Goal: Task Accomplishment & Management: Manage account settings

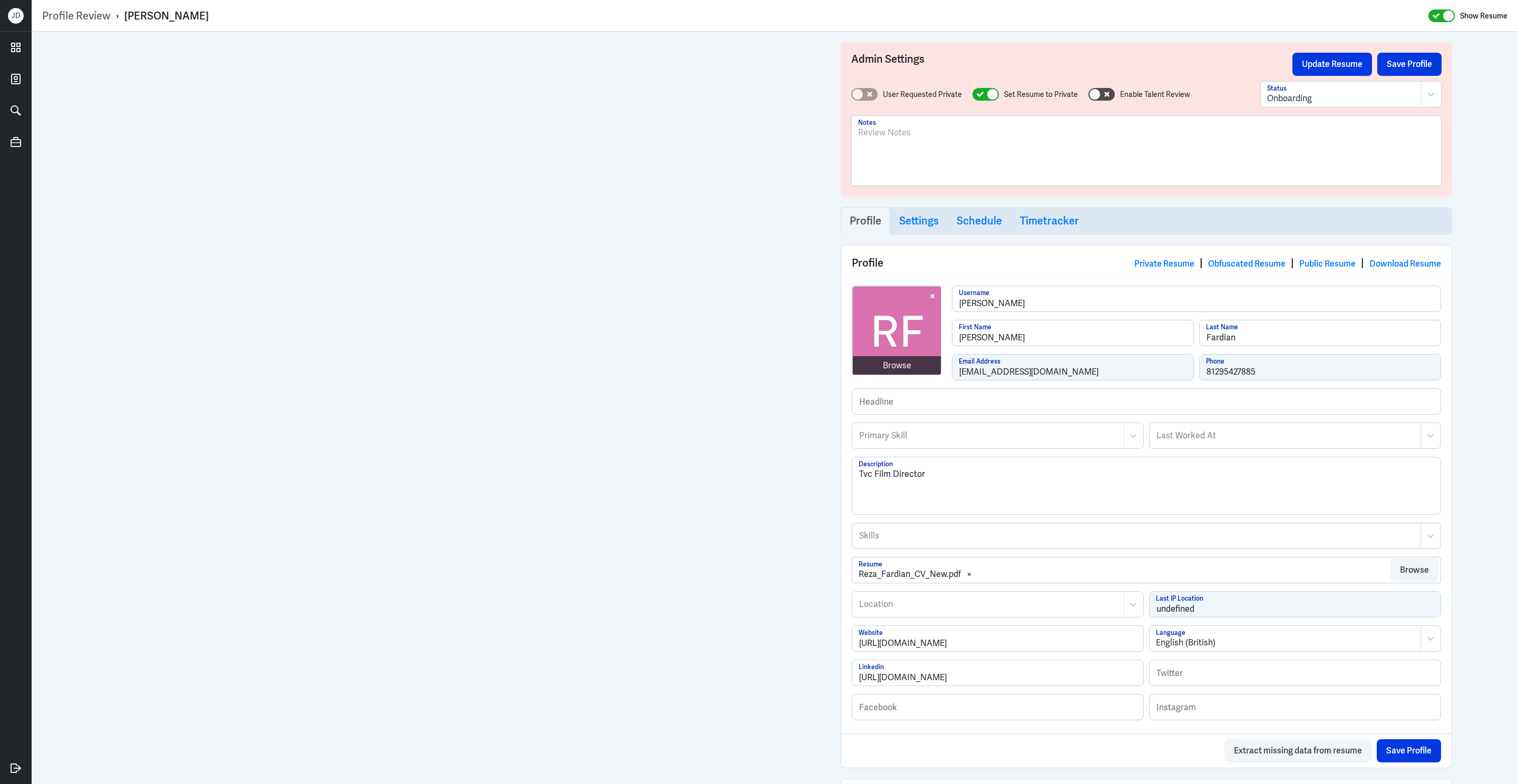
click at [395, 159] on div at bounding box center [1146, 154] width 577 height 57
click at [395, 68] on button "Save Profile" at bounding box center [1409, 64] width 64 height 23
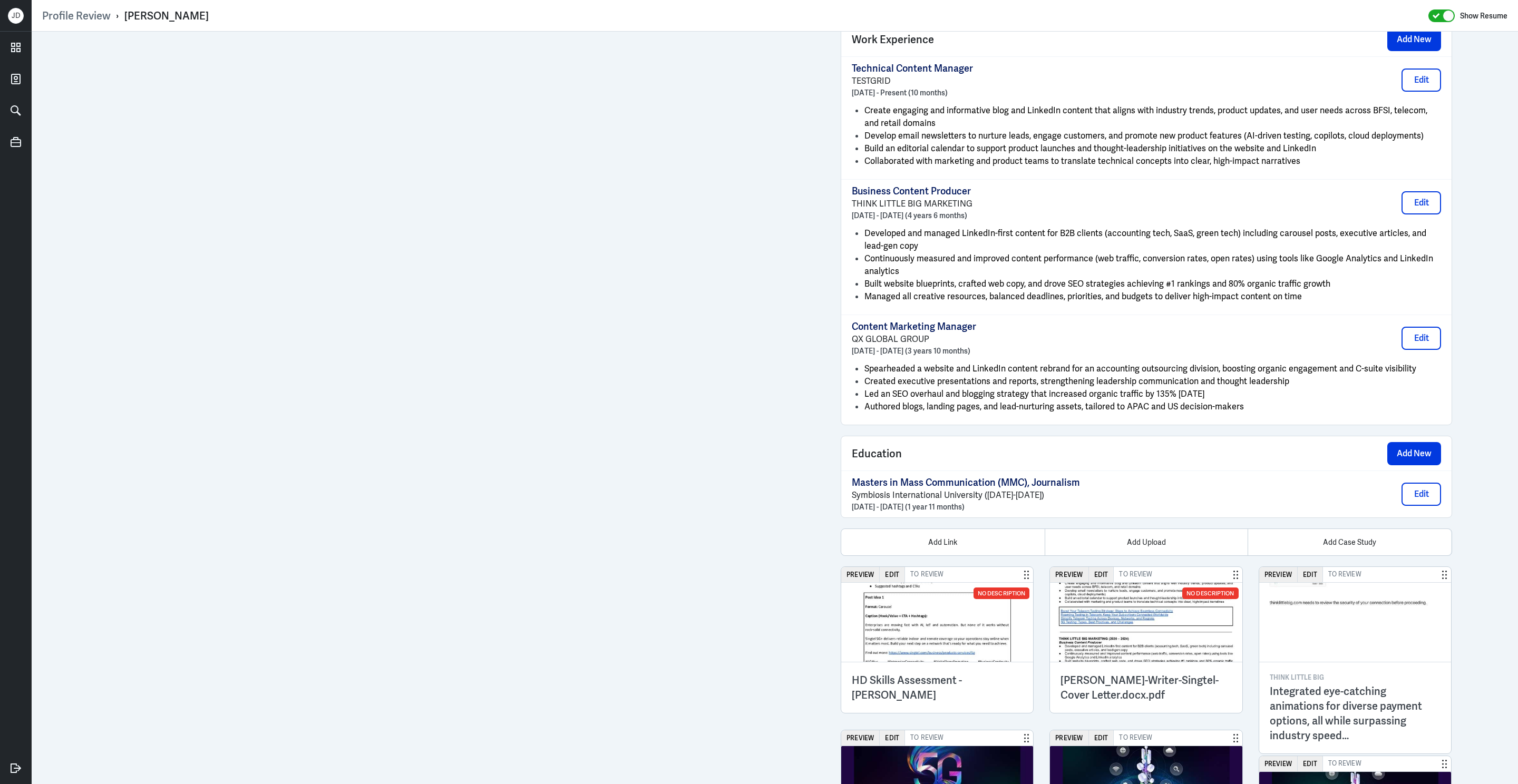
scroll to position [928, 0]
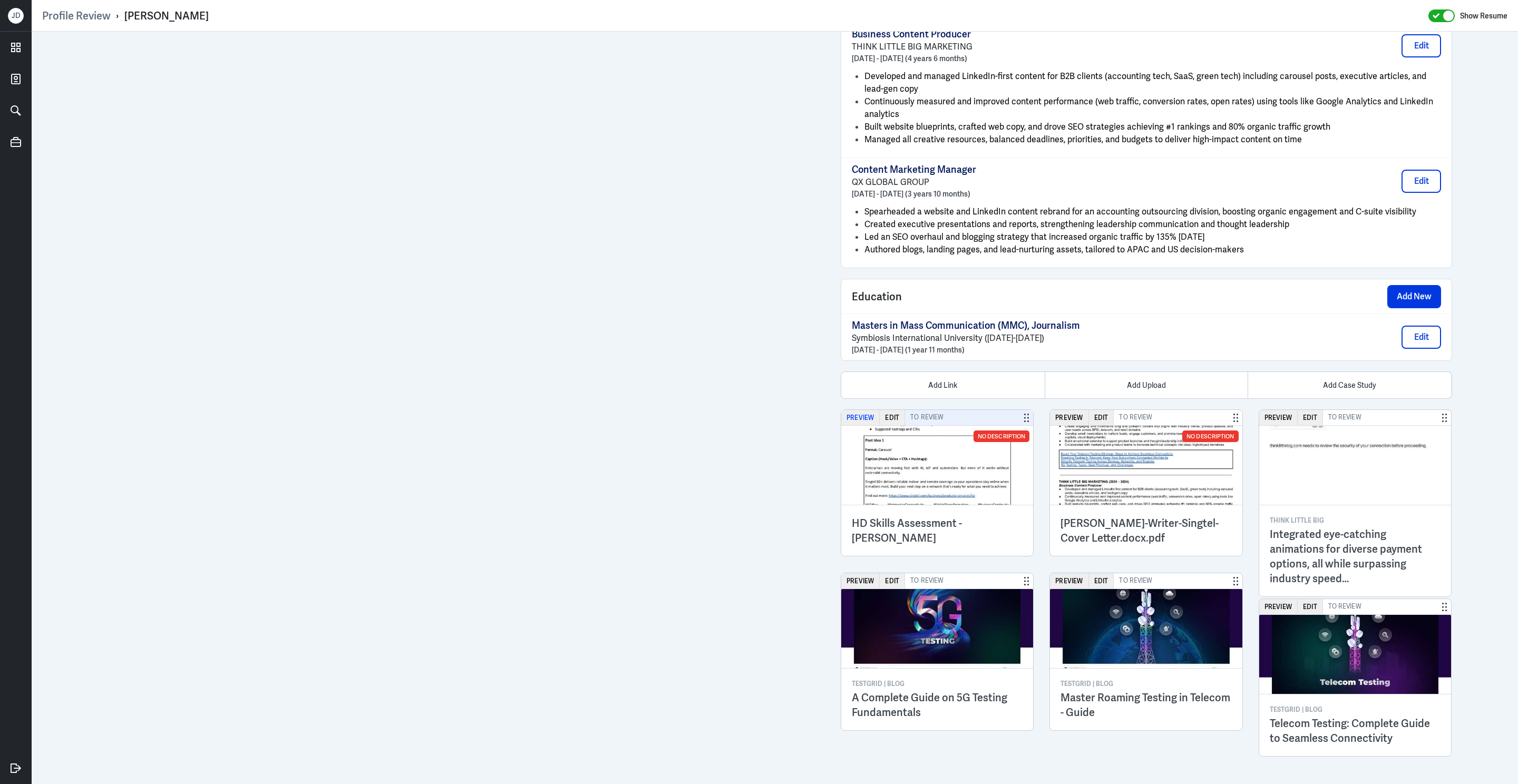
click at [868, 421] on button "Preview" at bounding box center [860, 417] width 39 height 15
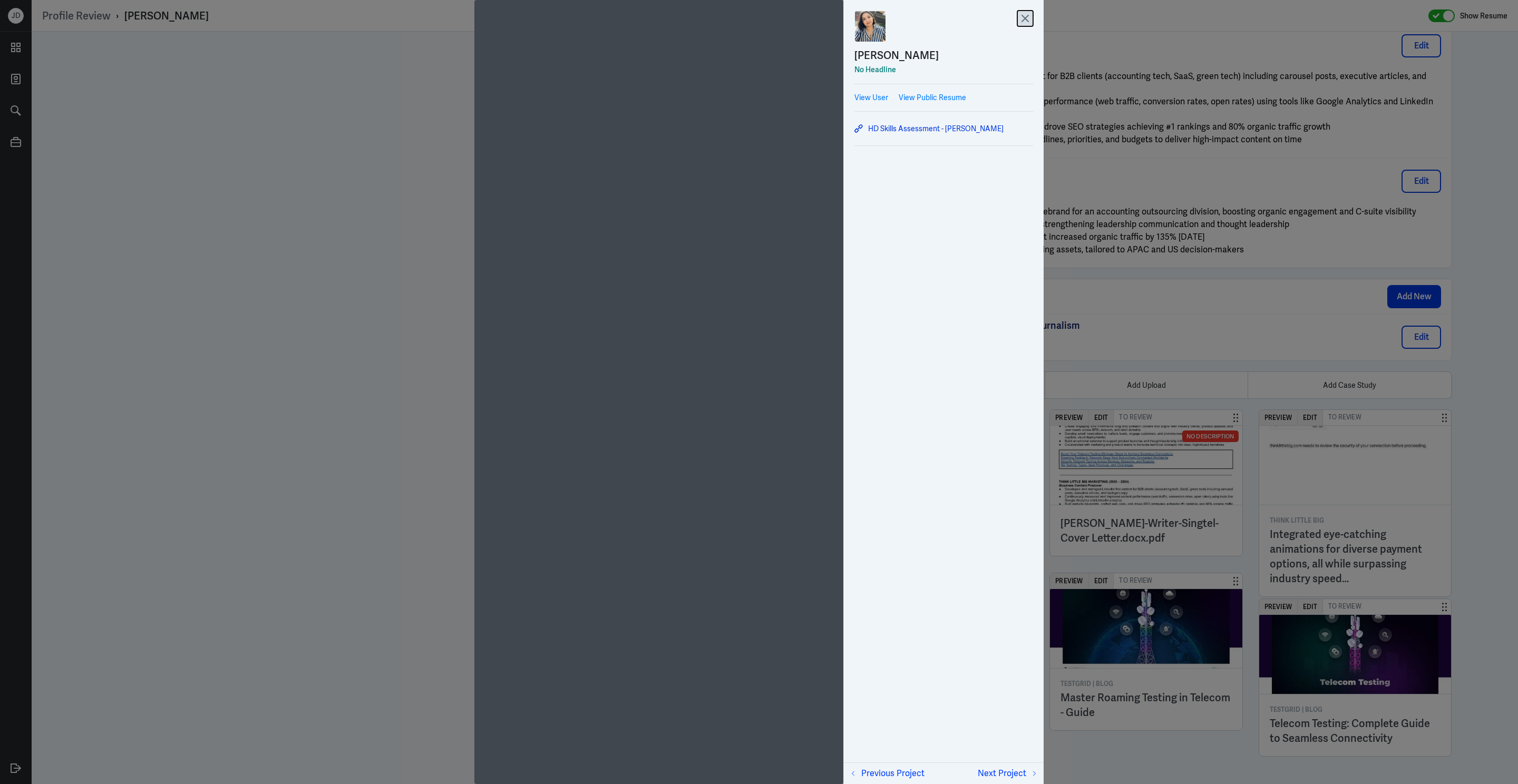
click at [1032, 20] on icon at bounding box center [1025, 18] width 16 height 16
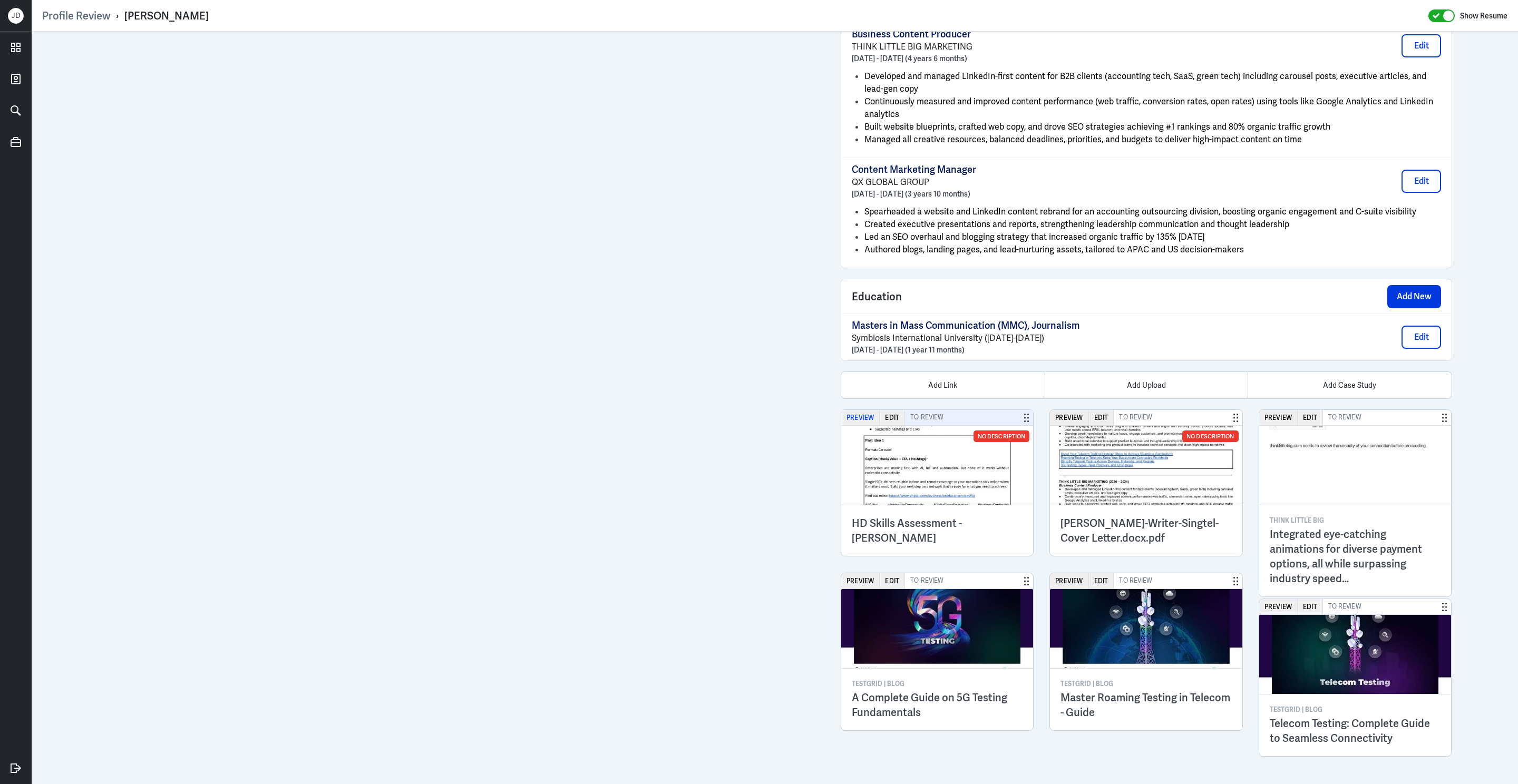
click at [868, 414] on button "Preview" at bounding box center [860, 417] width 39 height 15
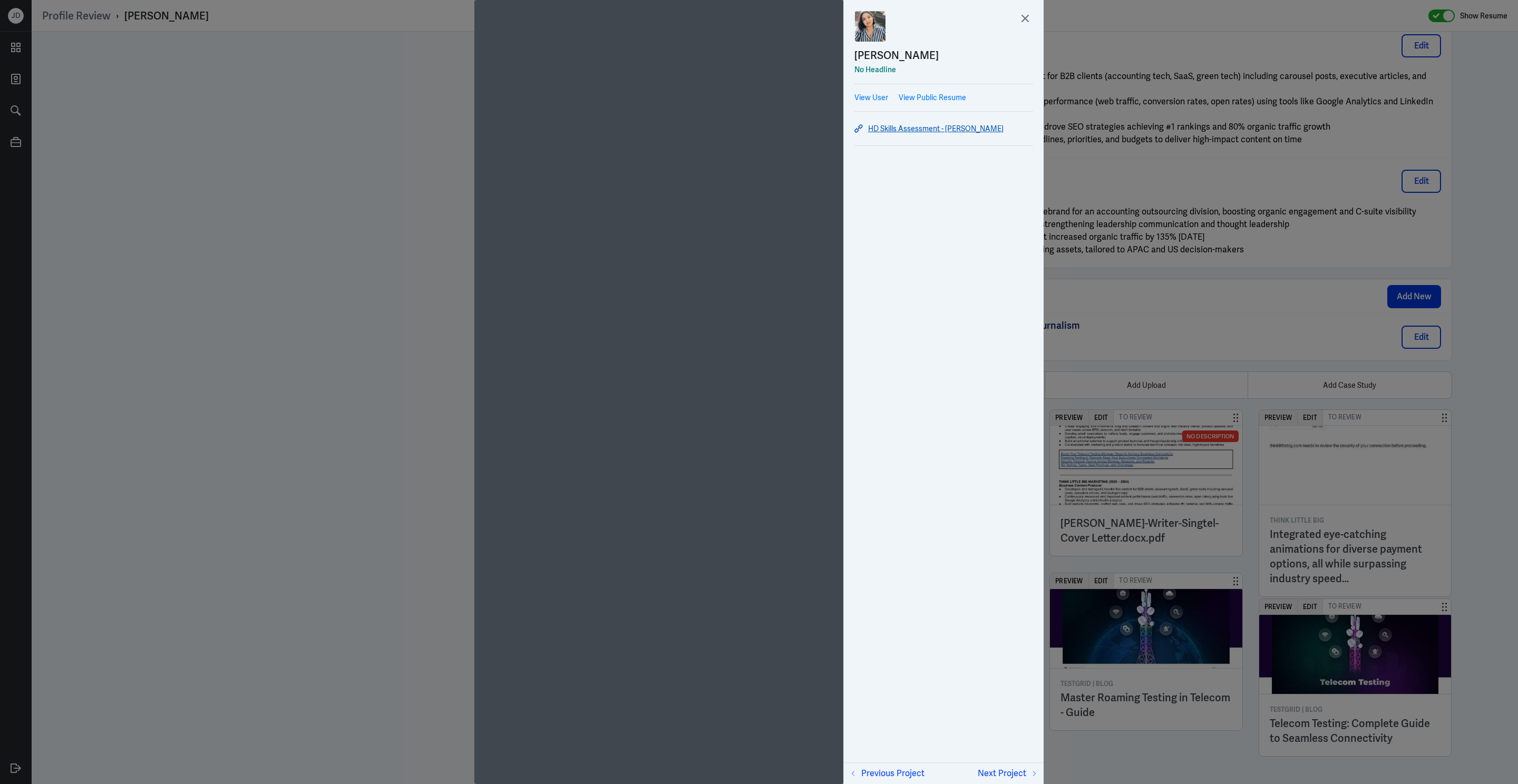
click at [908, 129] on link "HD Skills Assessment - Asavari Sharma" at bounding box center [943, 128] width 178 height 13
click at [1027, 16] on icon at bounding box center [1025, 18] width 6 height 6
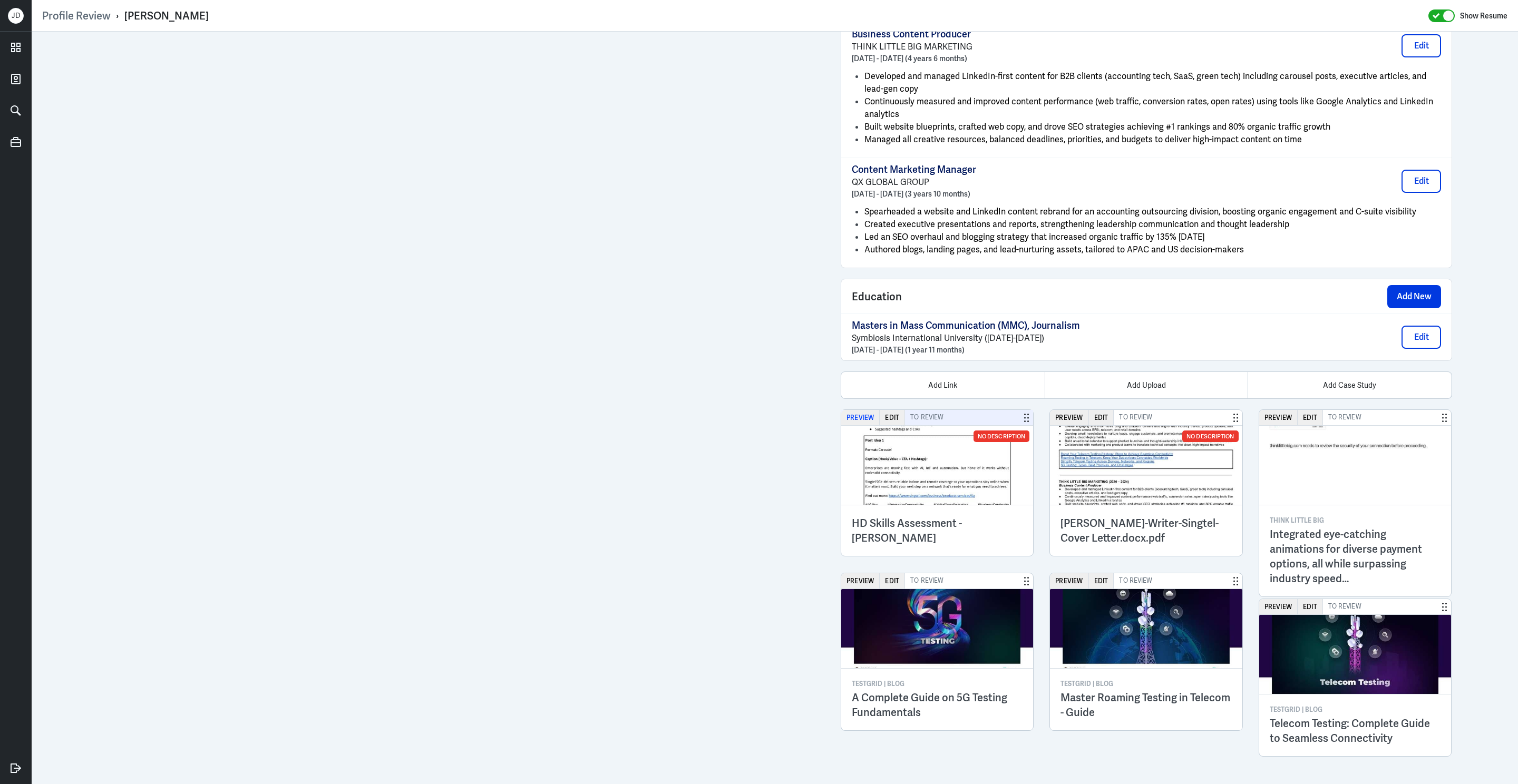
click at [867, 417] on button "Preview" at bounding box center [860, 417] width 39 height 15
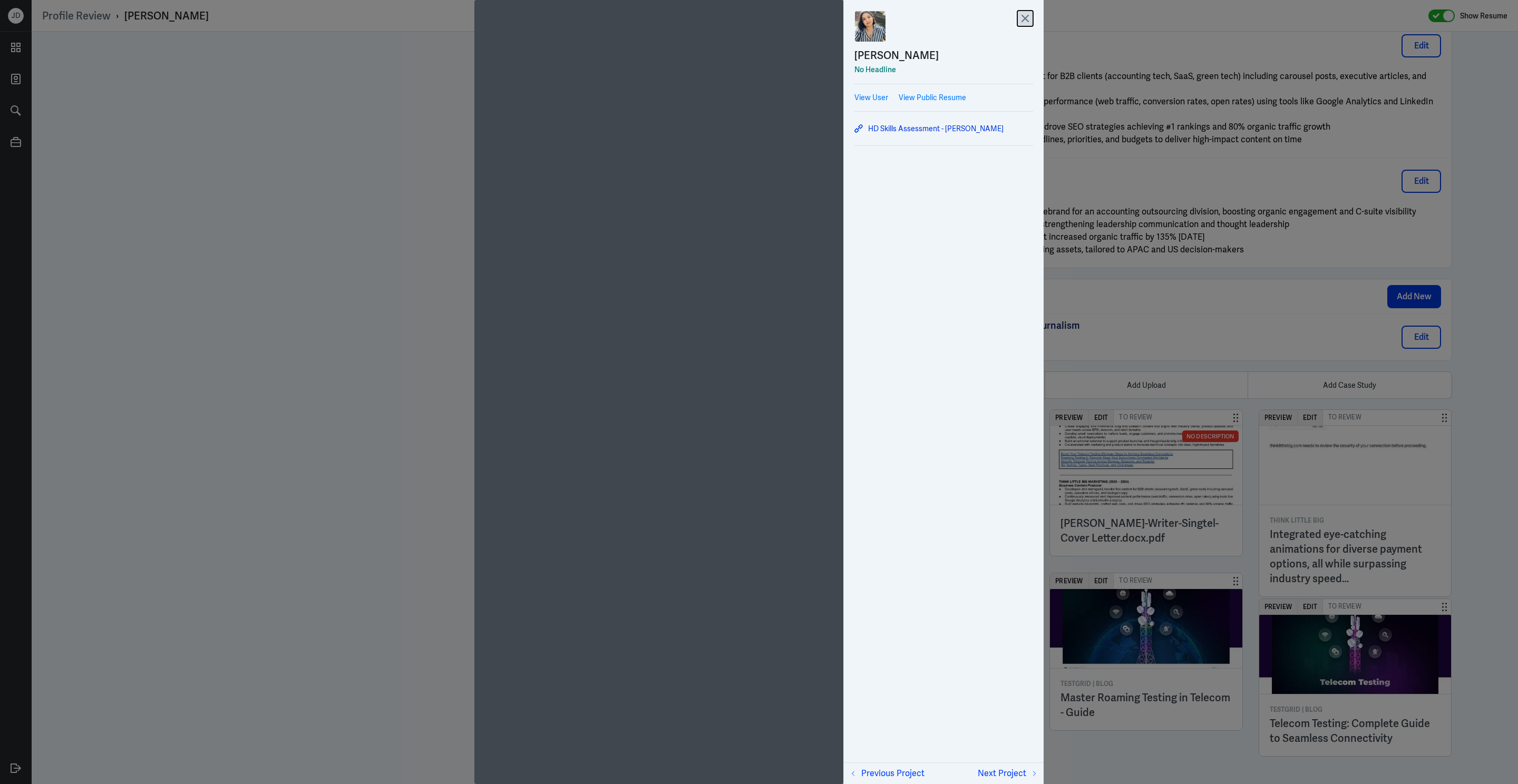
click at [1029, 16] on icon at bounding box center [1025, 18] width 16 height 16
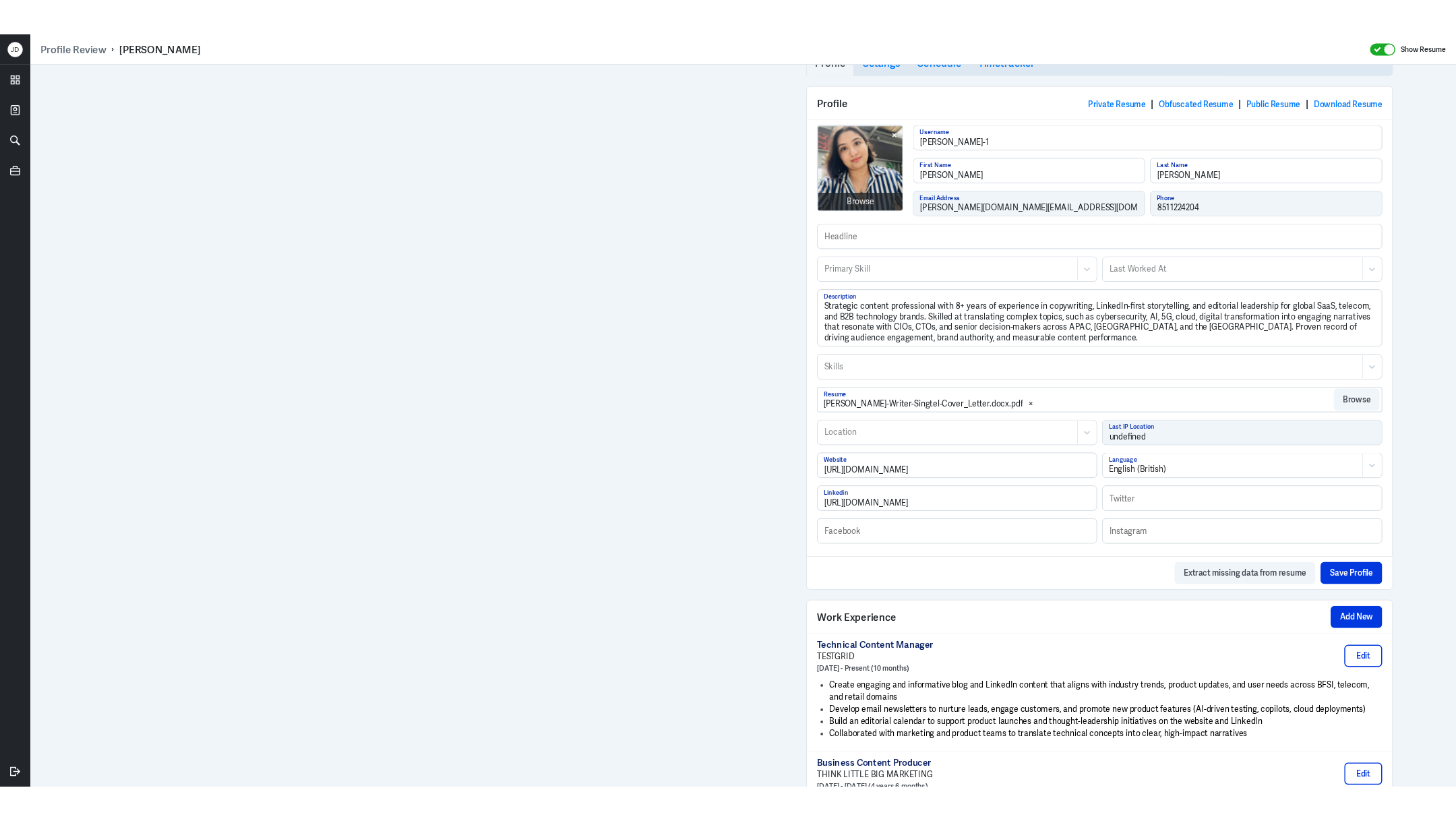
scroll to position [0, 0]
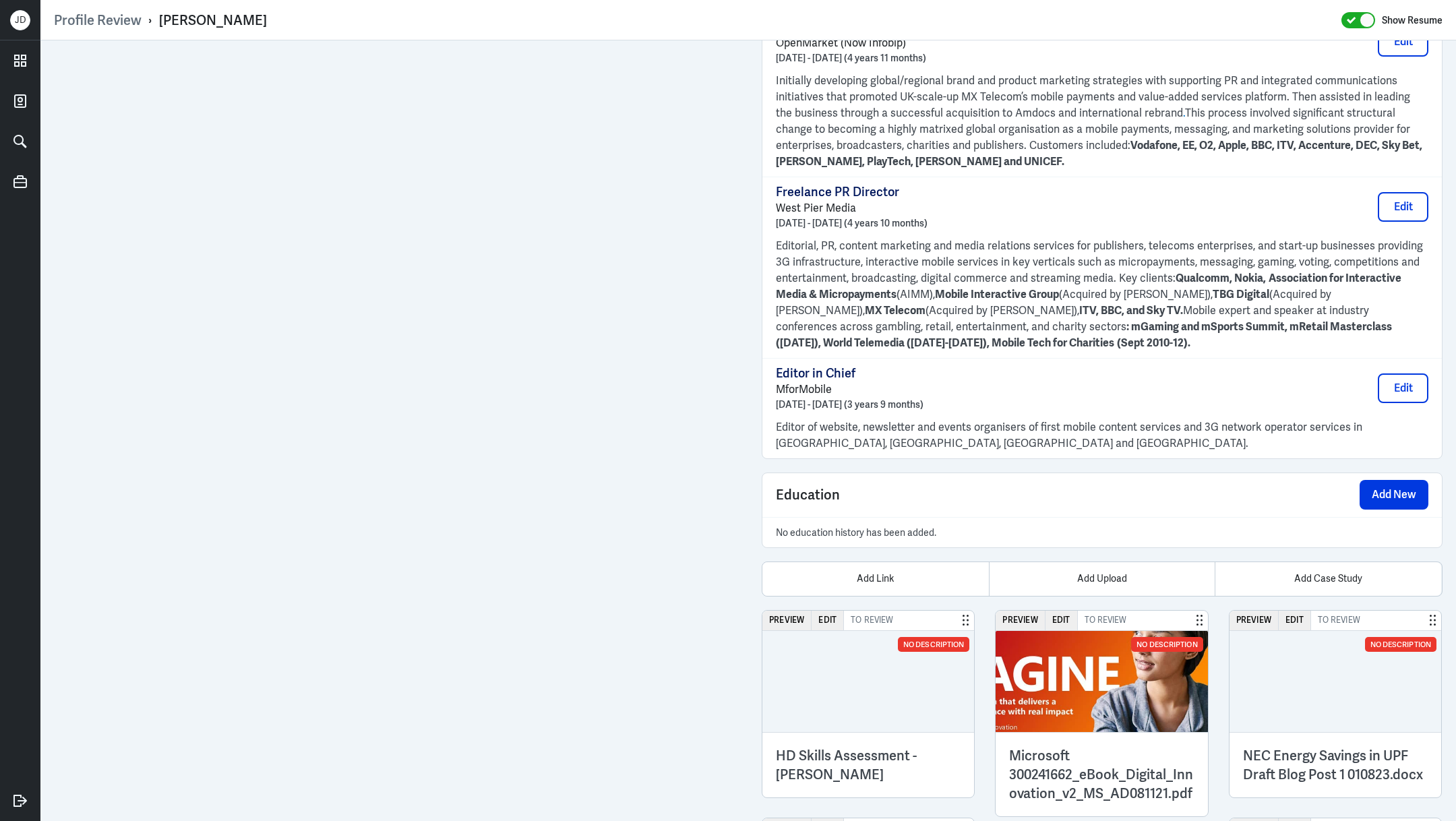
scroll to position [2025, 0]
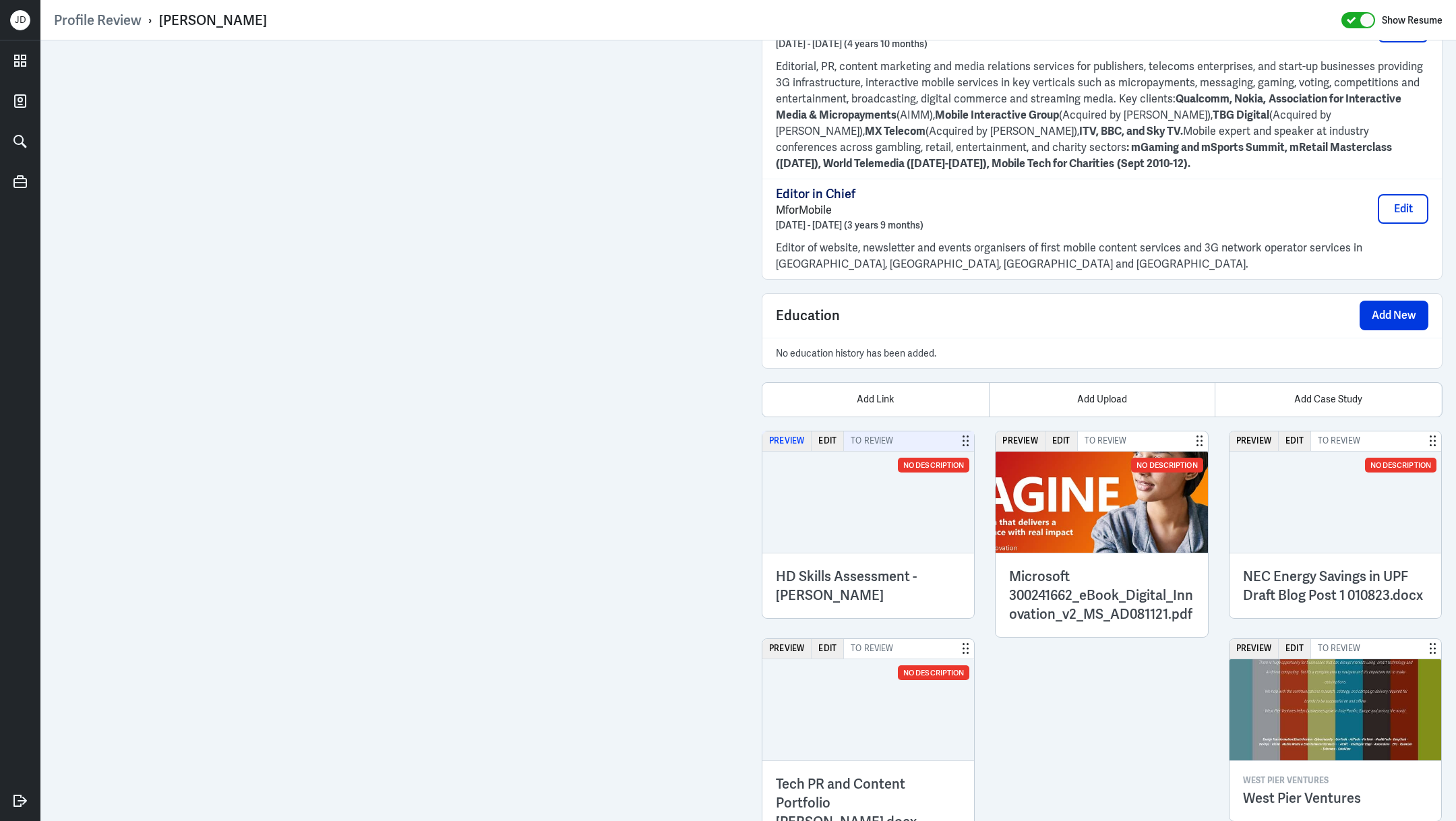
click at [802, 431] on button "Preview" at bounding box center [787, 441] width 49 height 20
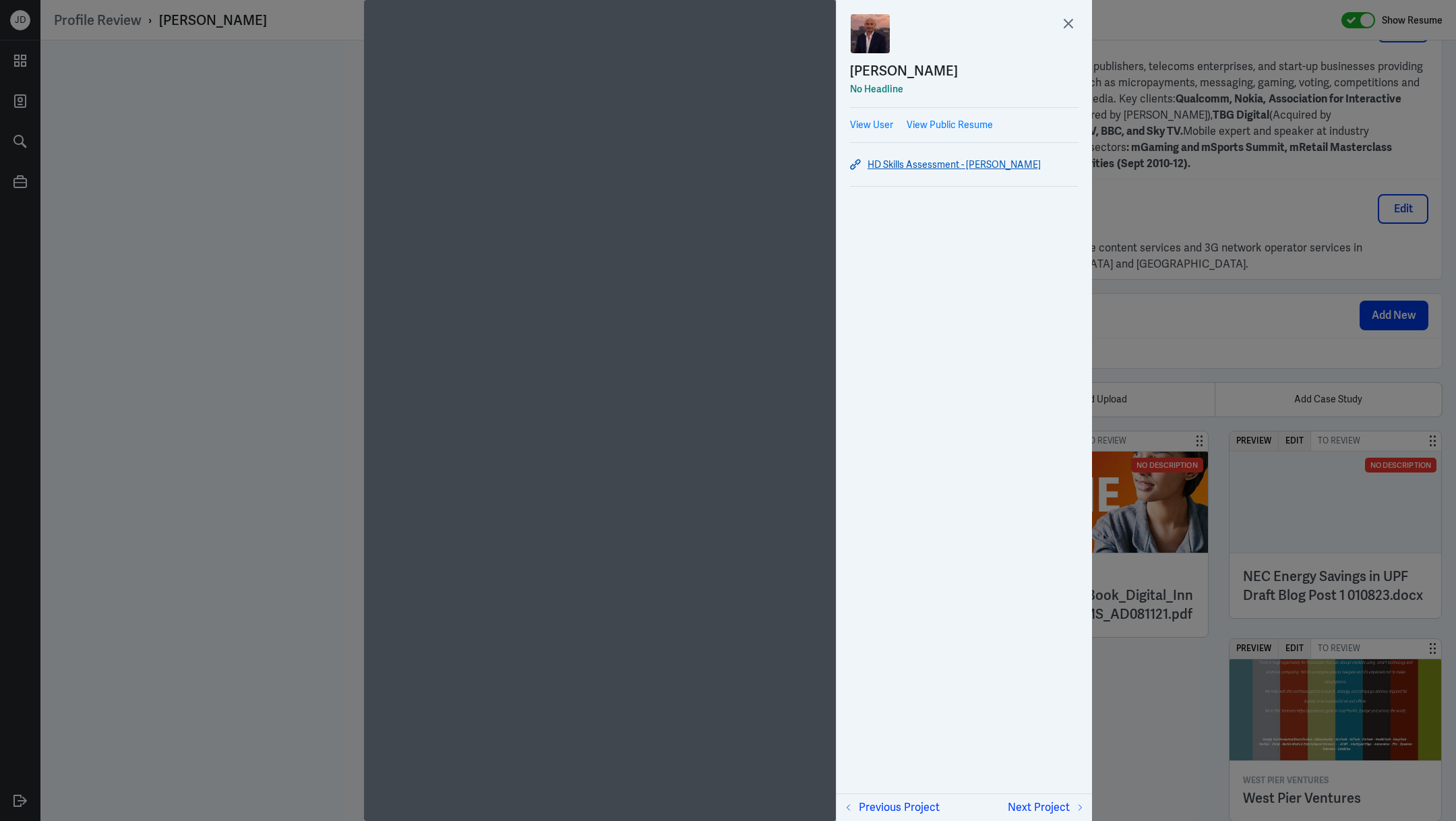
click at [925, 164] on link "HD Skills Assessment - [PERSON_NAME]" at bounding box center [964, 164] width 228 height 16
click at [1067, 20] on icon at bounding box center [1068, 24] width 20 height 20
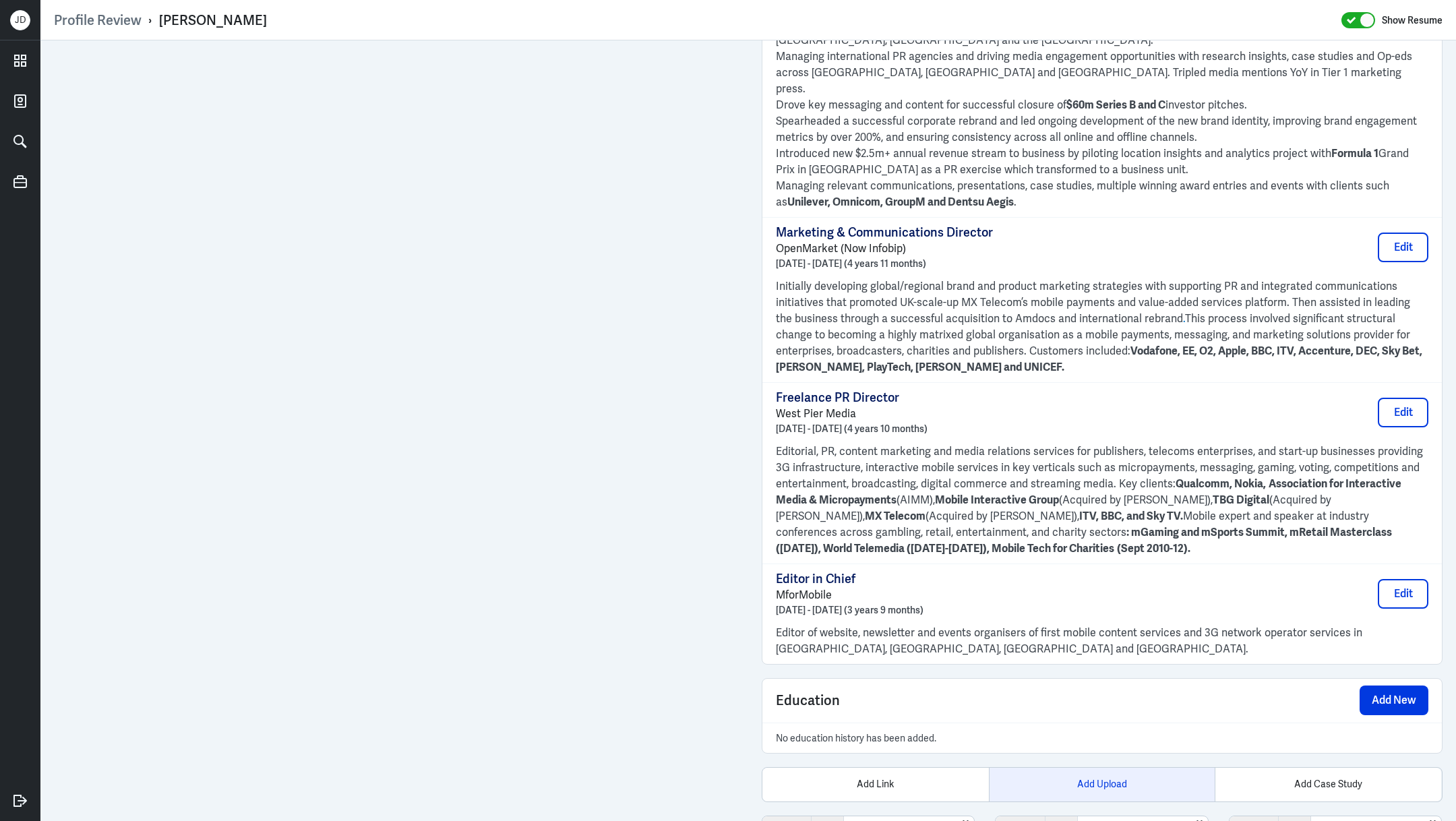
scroll to position [1224, 0]
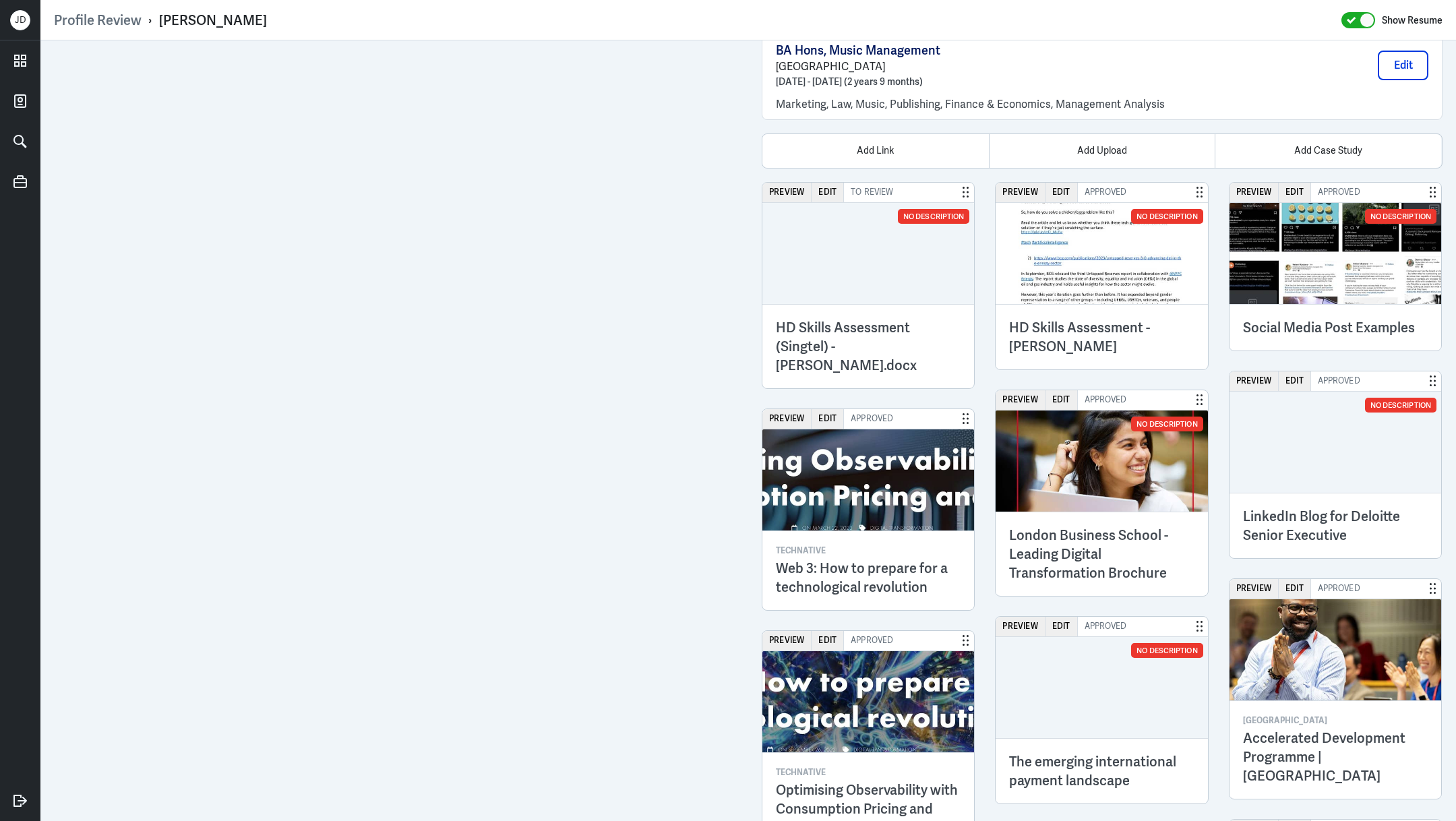
scroll to position [3308, 0]
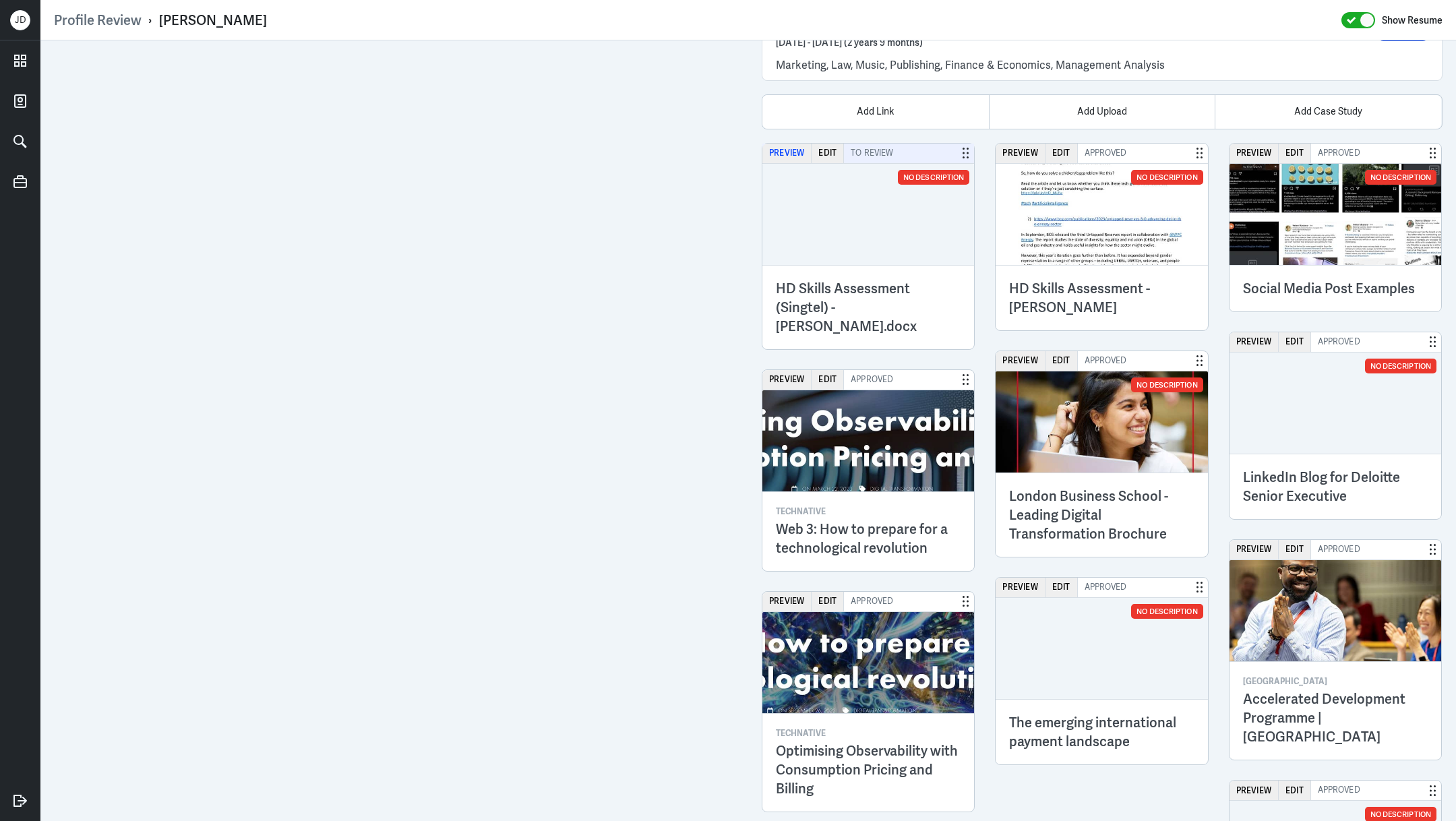
click at [803, 143] on button "Preview" at bounding box center [787, 153] width 49 height 20
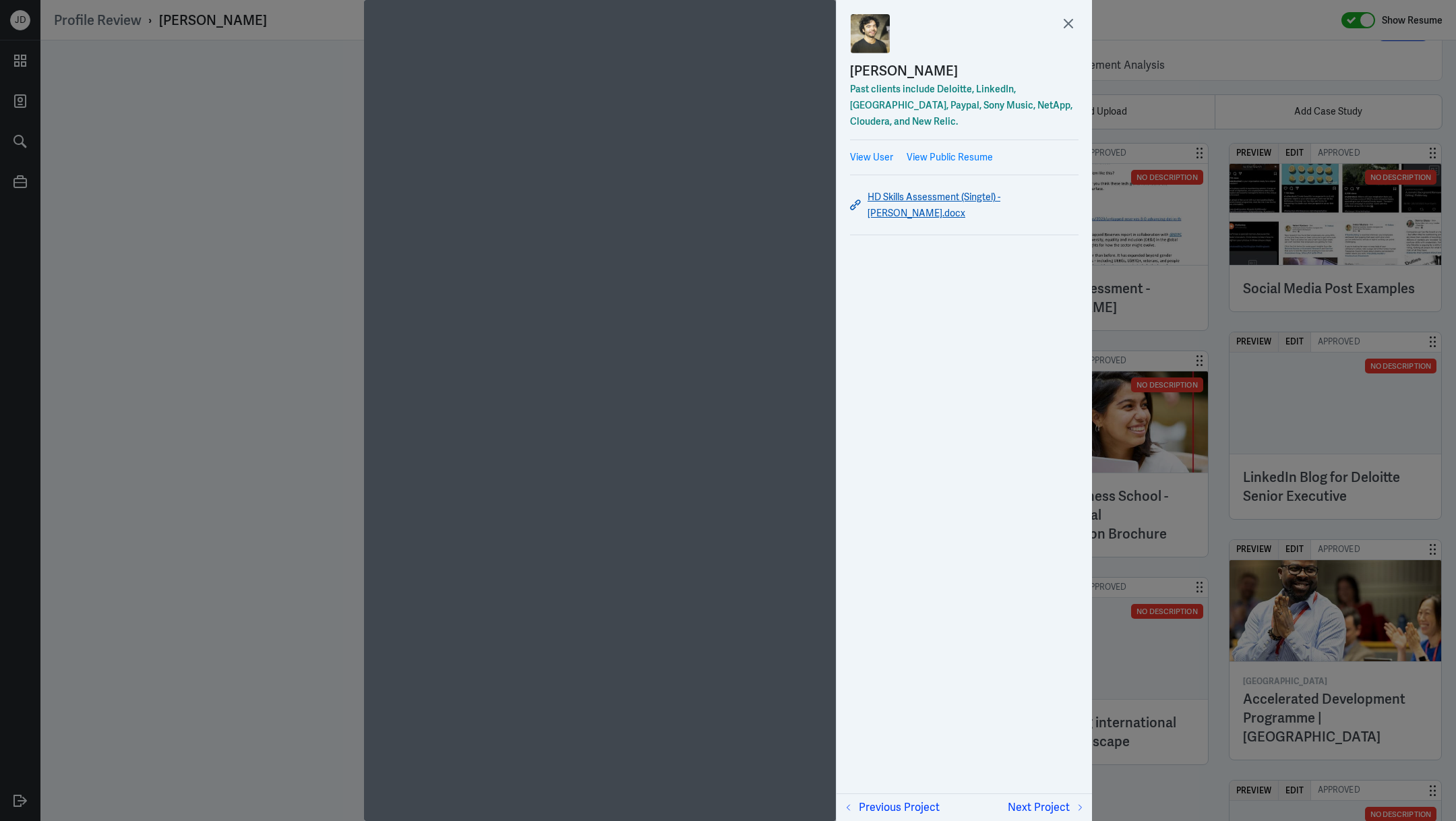
click at [913, 196] on link "HD Skills Assessment (Singtel) - Charlie Richmond.docx" at bounding box center [964, 205] width 228 height 32
click at [1076, 29] on icon at bounding box center [1068, 24] width 20 height 20
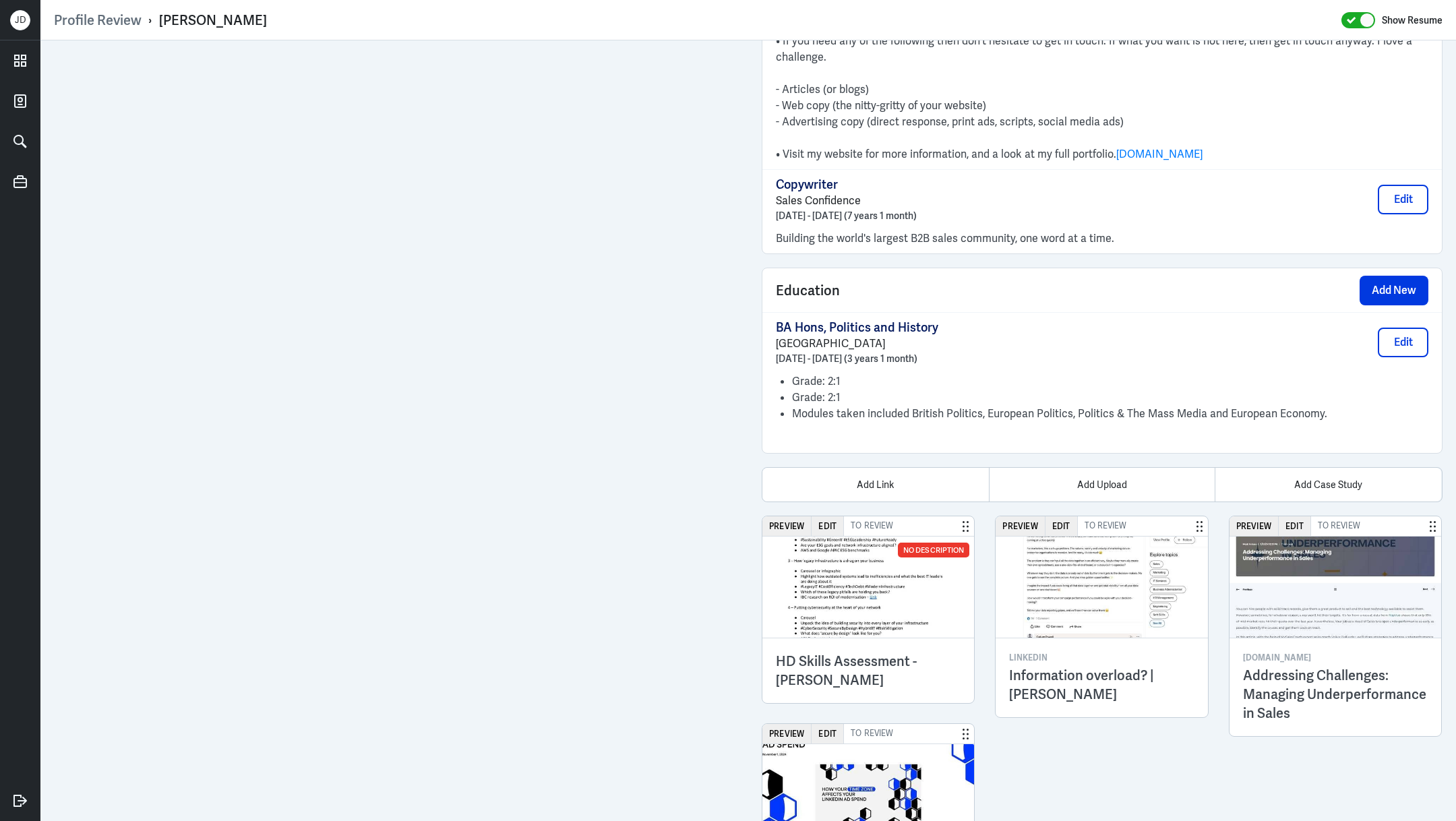
scroll to position [1700, 0]
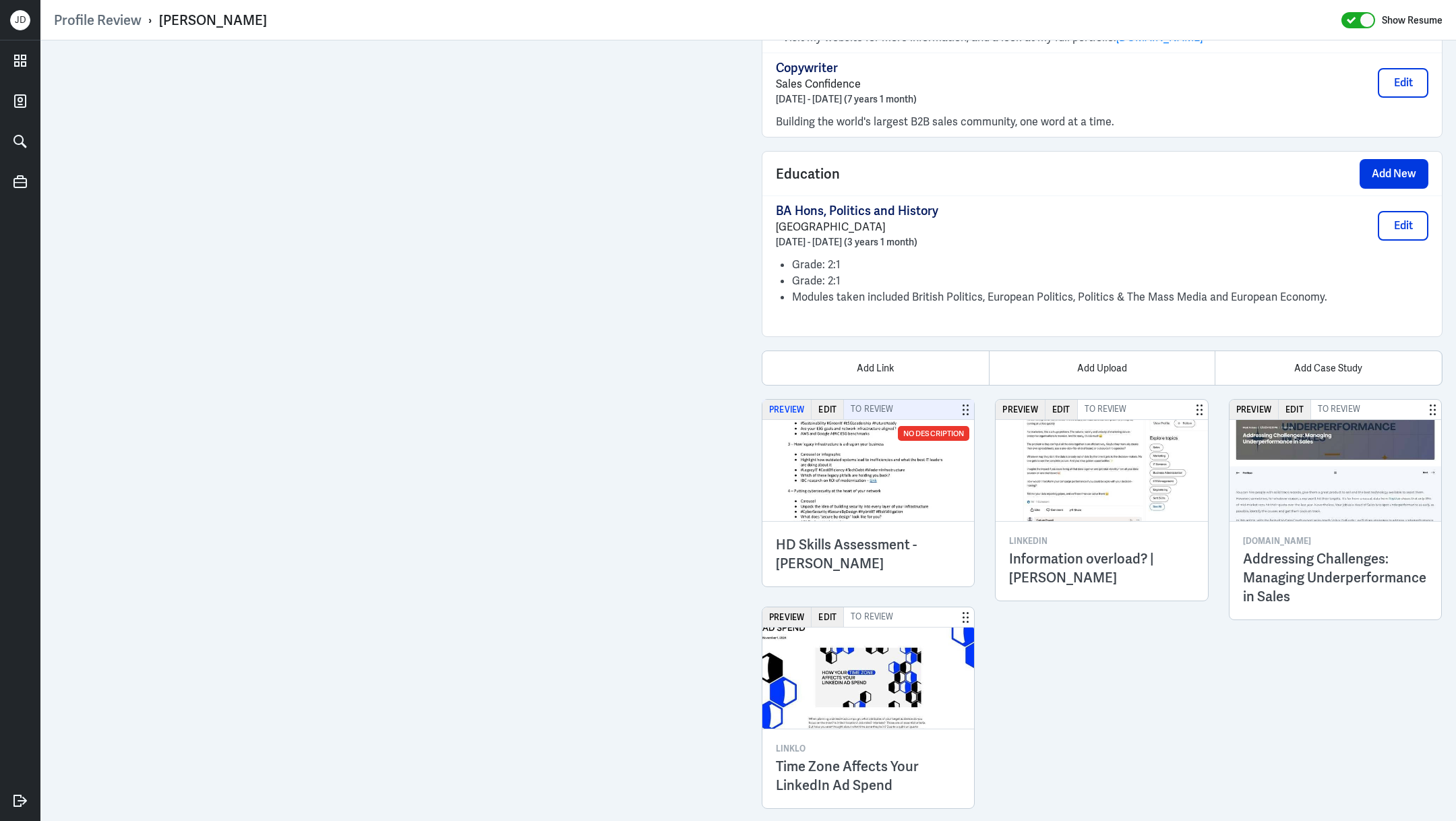
click at [789, 400] on button "Preview" at bounding box center [787, 409] width 49 height 20
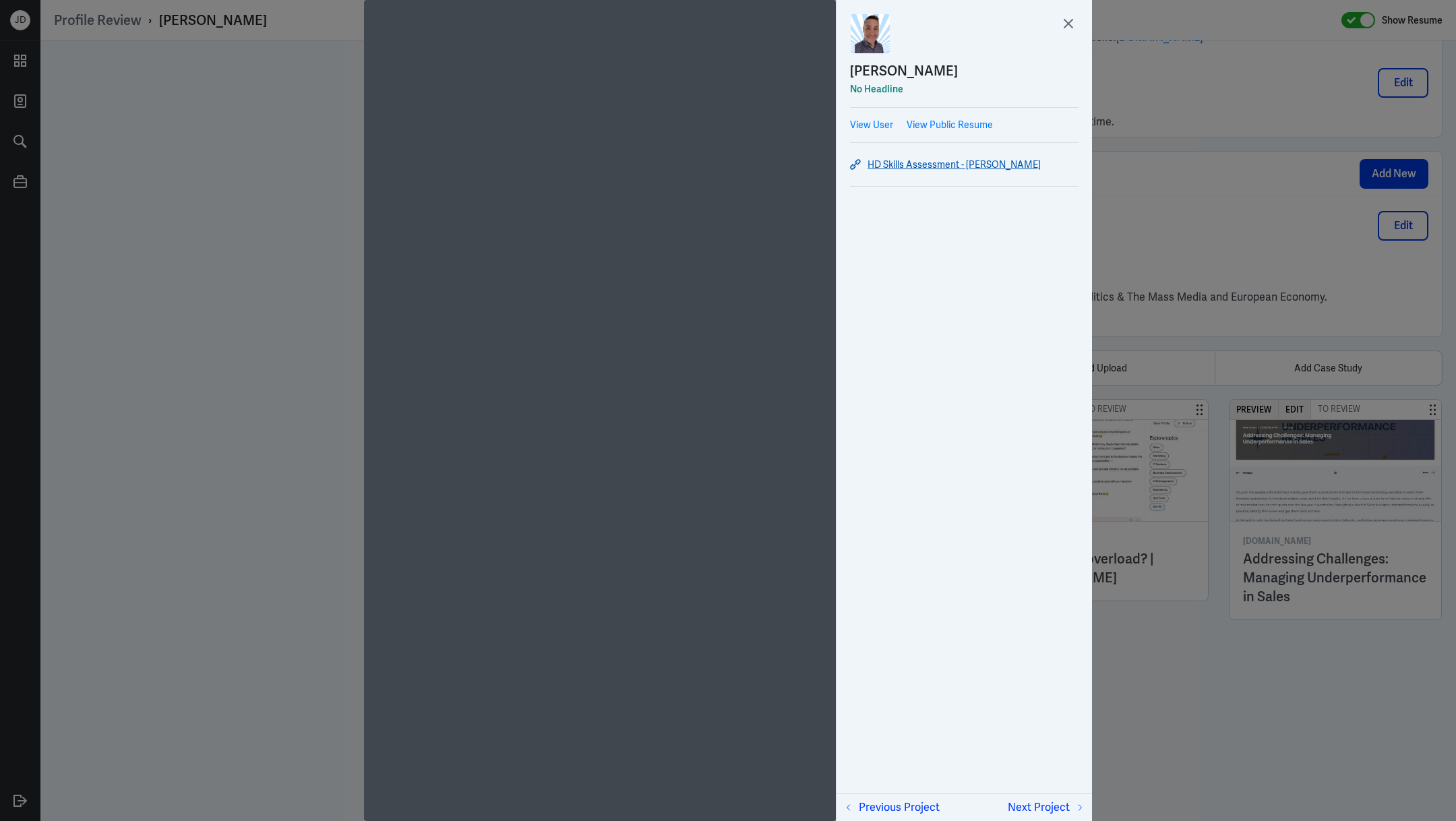
click at [950, 165] on link "HD Skills Assessment - Mike Albert" at bounding box center [964, 164] width 228 height 16
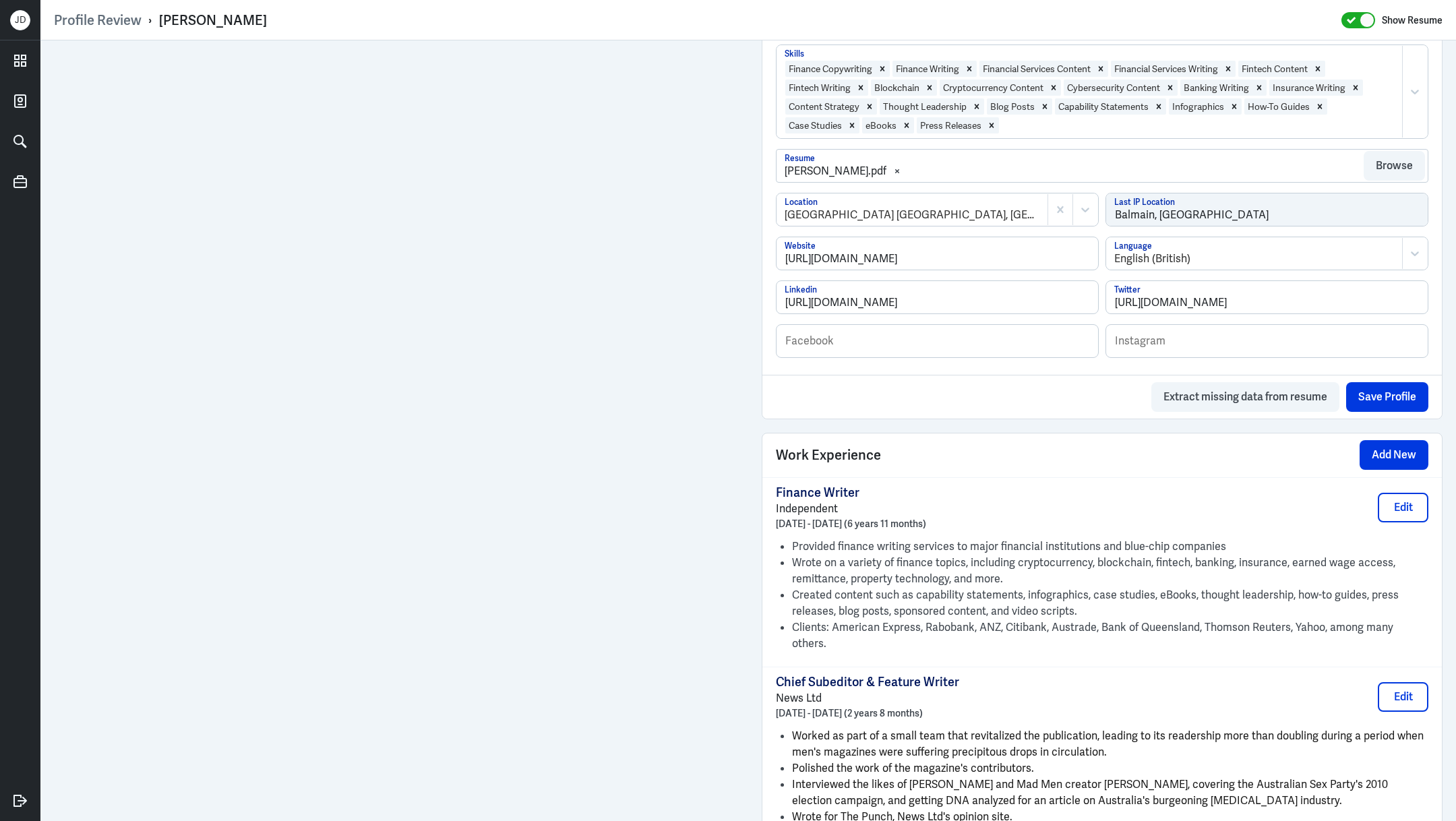
scroll to position [766, 0]
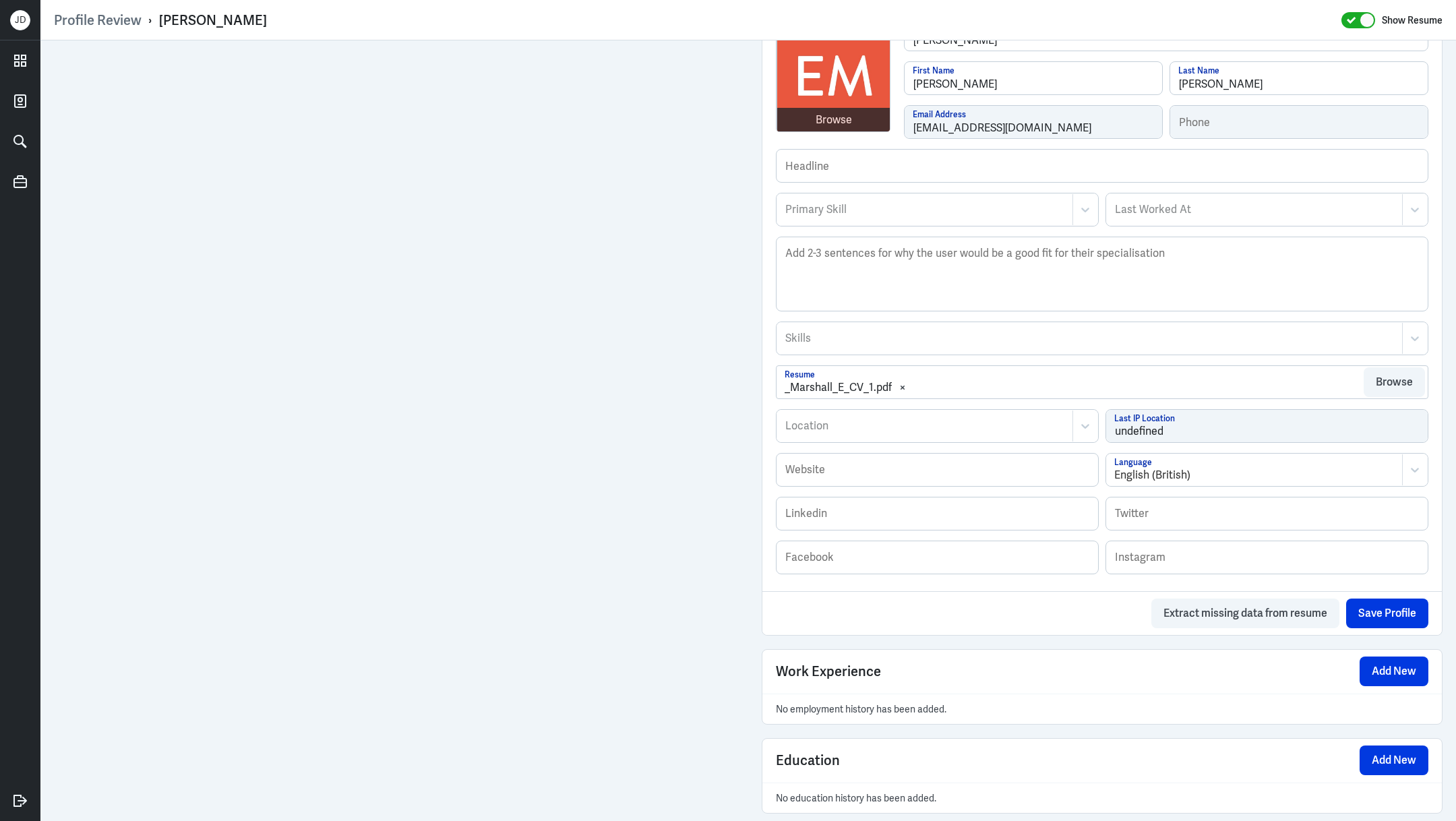
scroll to position [417, 0]
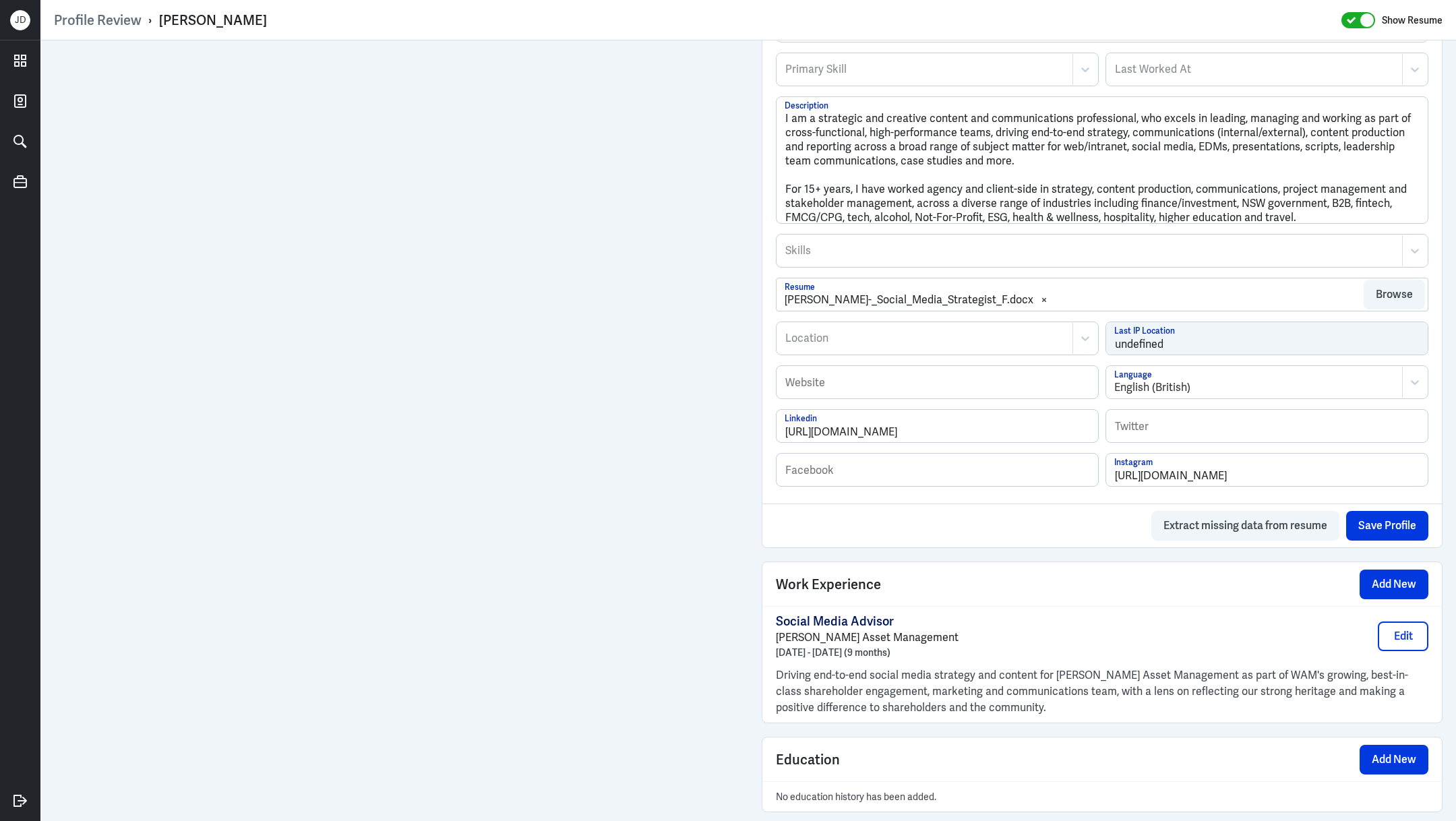
scroll to position [1298, 0]
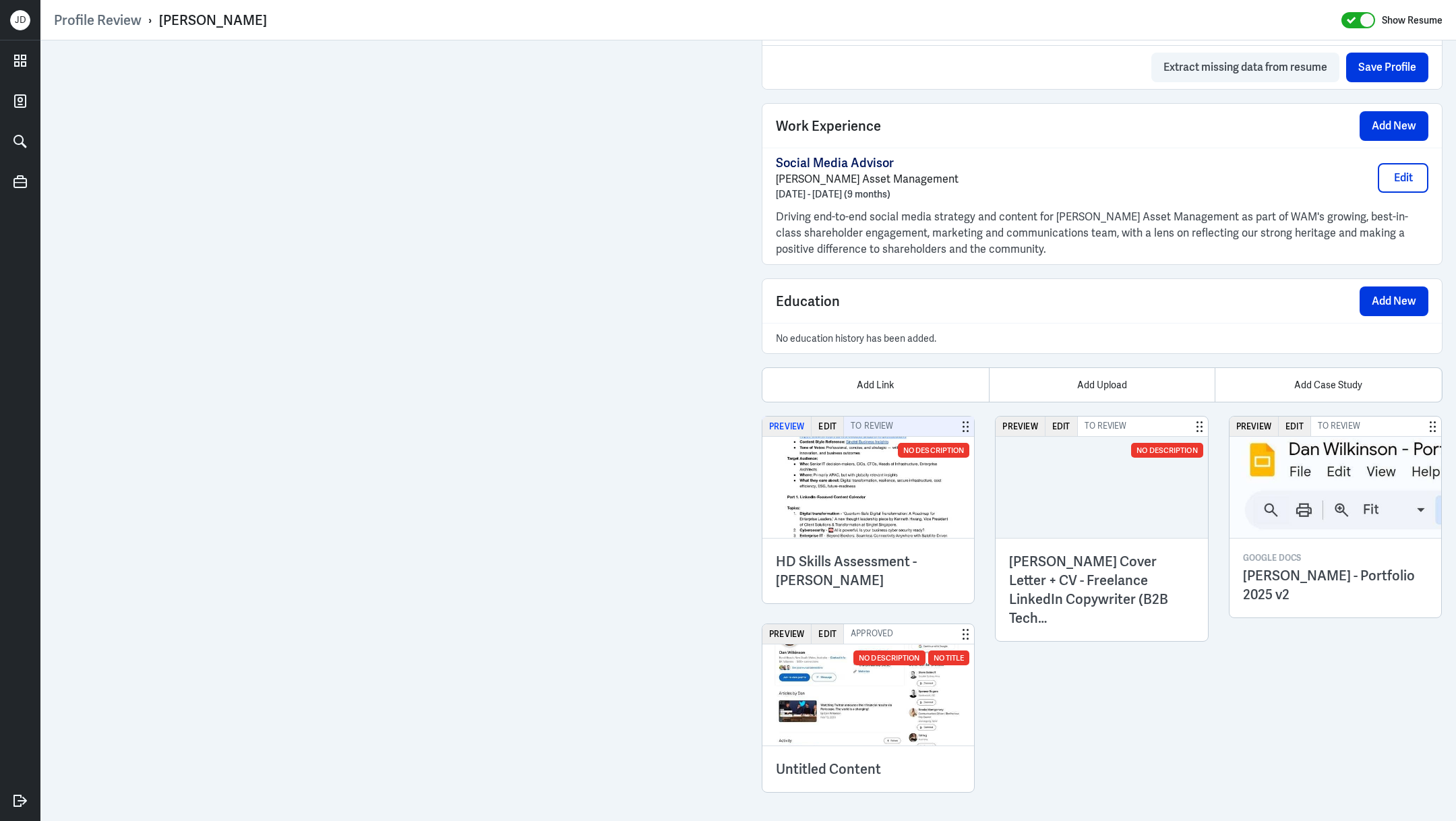
click at [796, 420] on button "Preview" at bounding box center [787, 426] width 49 height 20
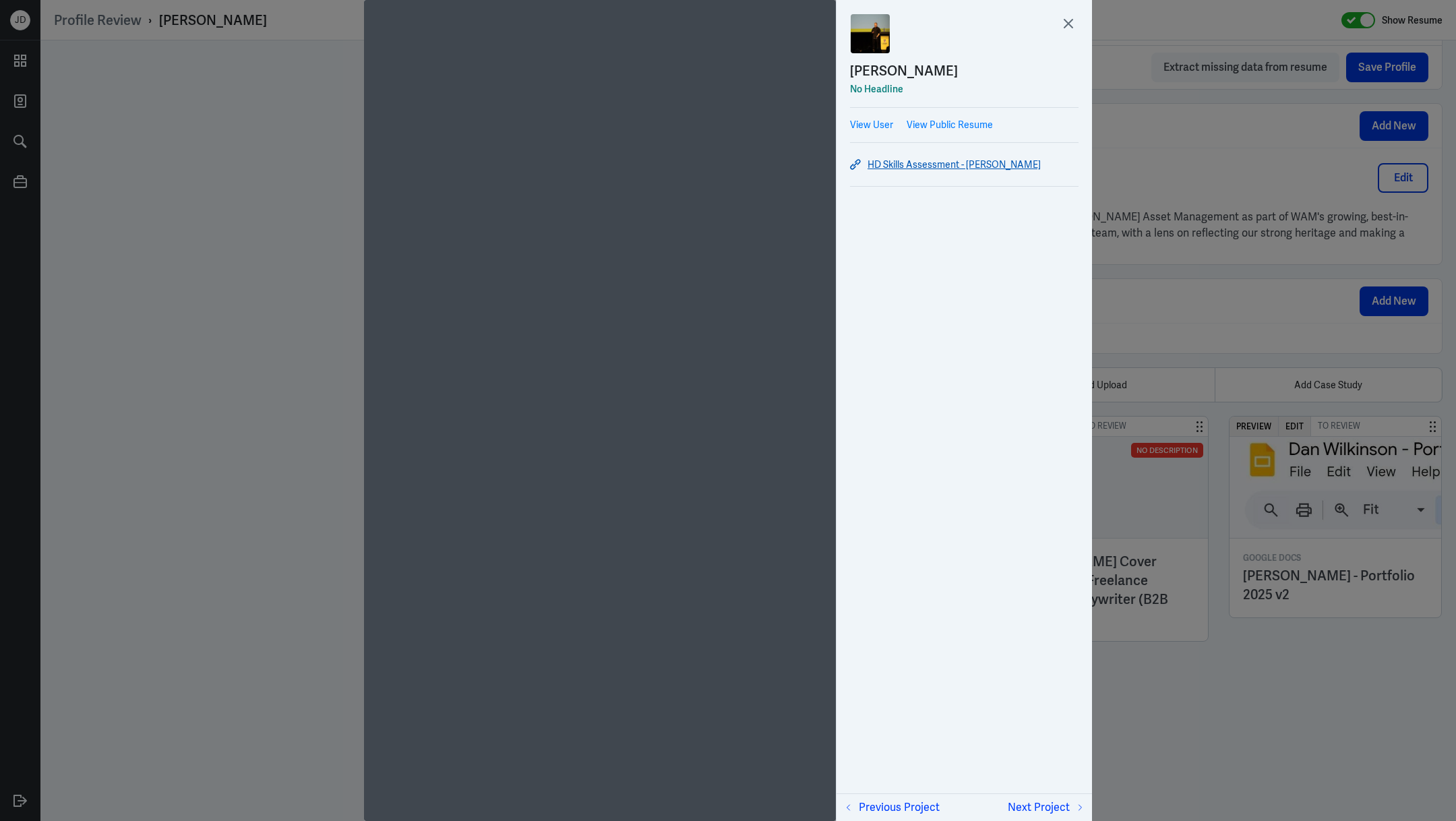
click at [968, 161] on link "HD Skills Assessment - Dan Wilkinson" at bounding box center [964, 164] width 228 height 16
click at [1064, 20] on icon at bounding box center [1068, 24] width 20 height 20
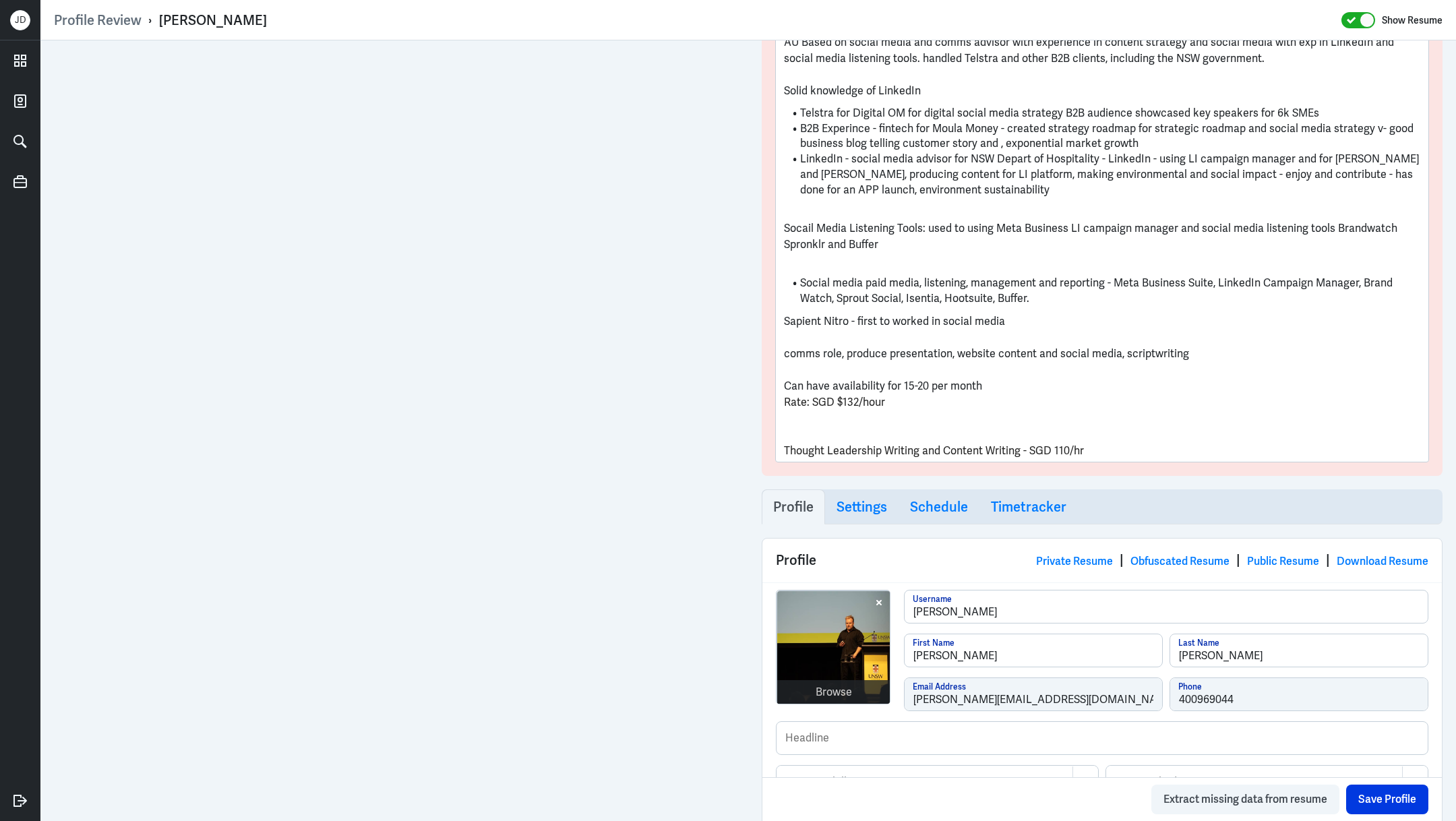
scroll to position [0, 0]
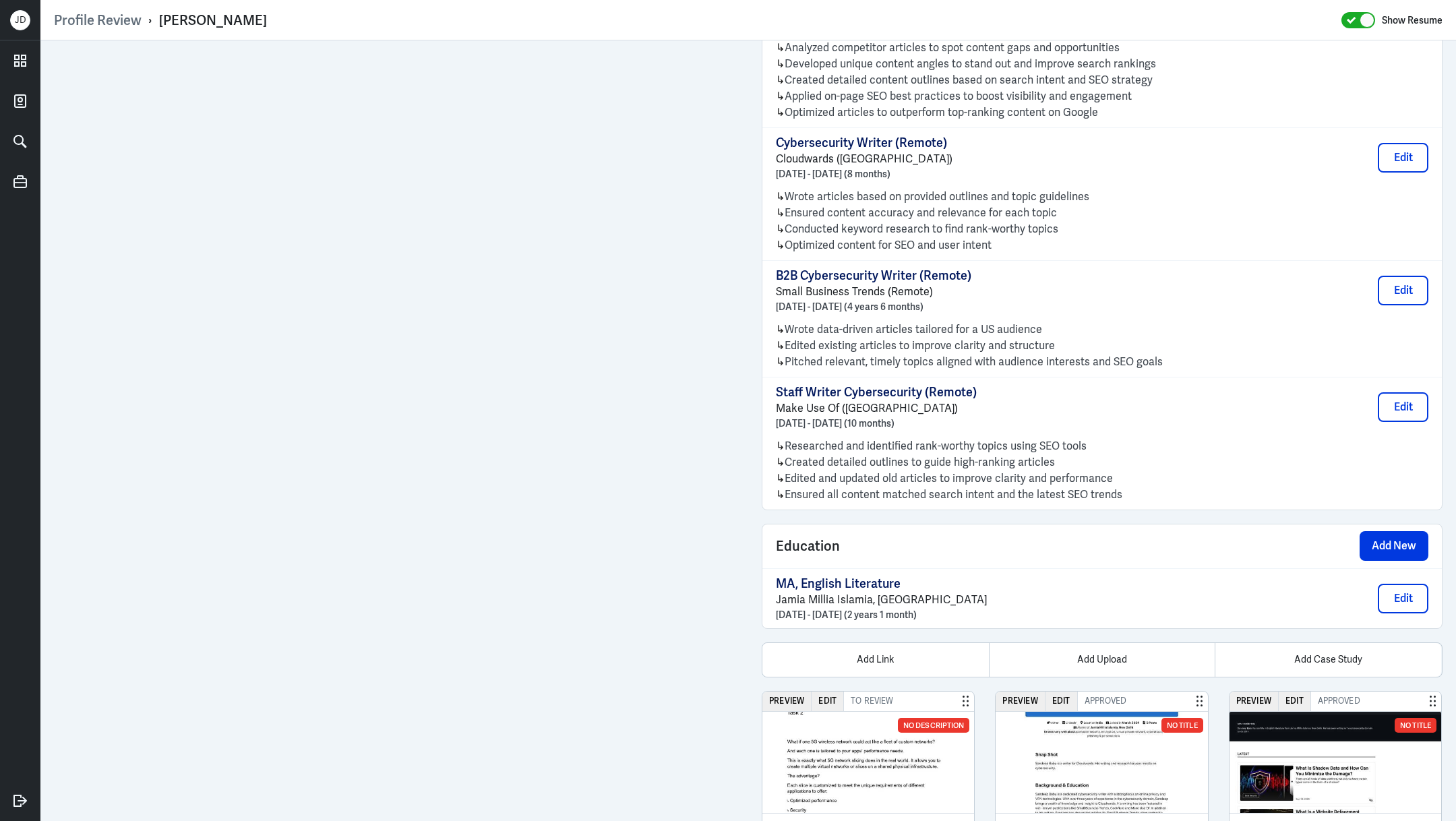
scroll to position [1516, 0]
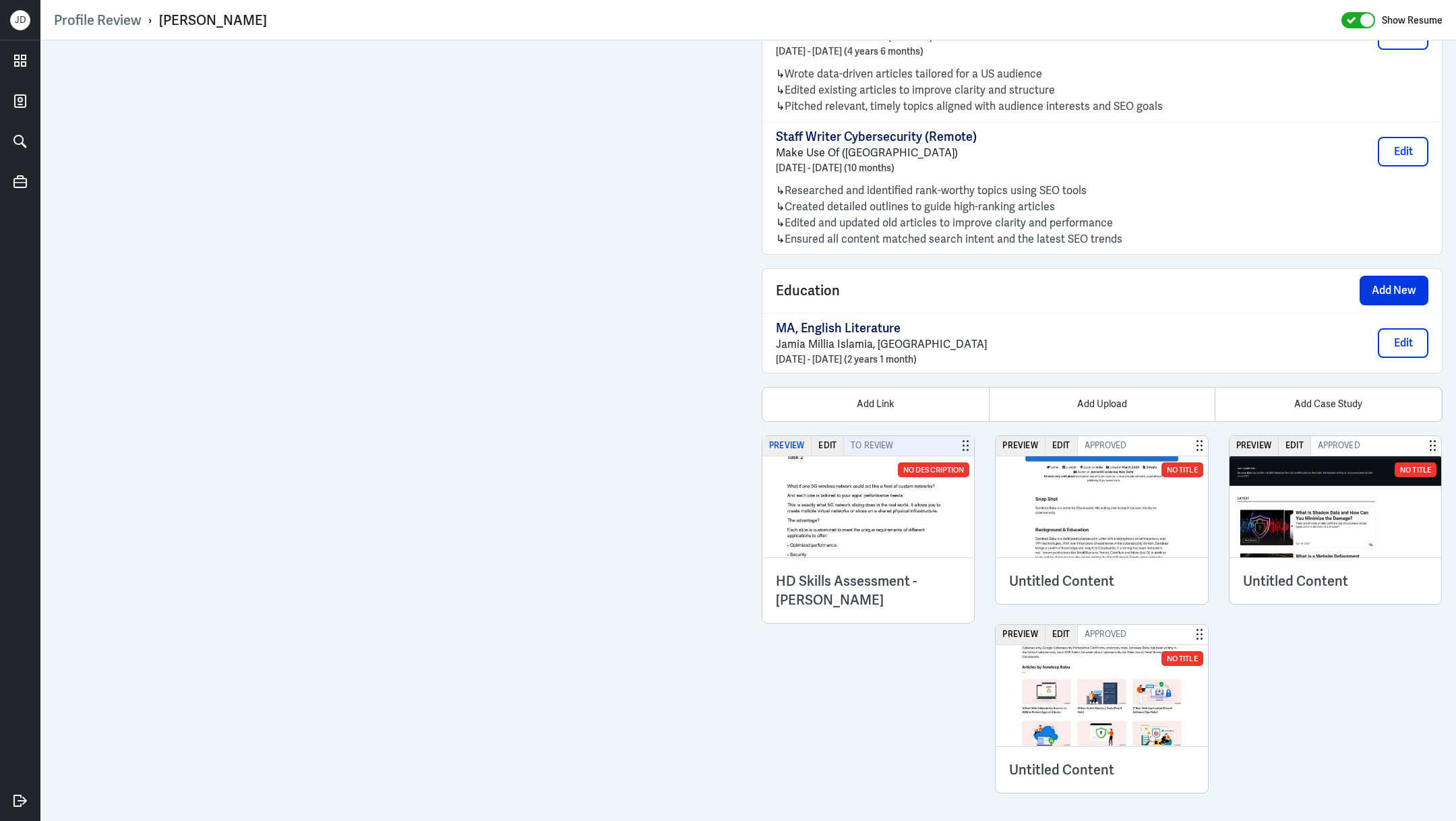
click at [779, 436] on button "Preview" at bounding box center [787, 445] width 49 height 20
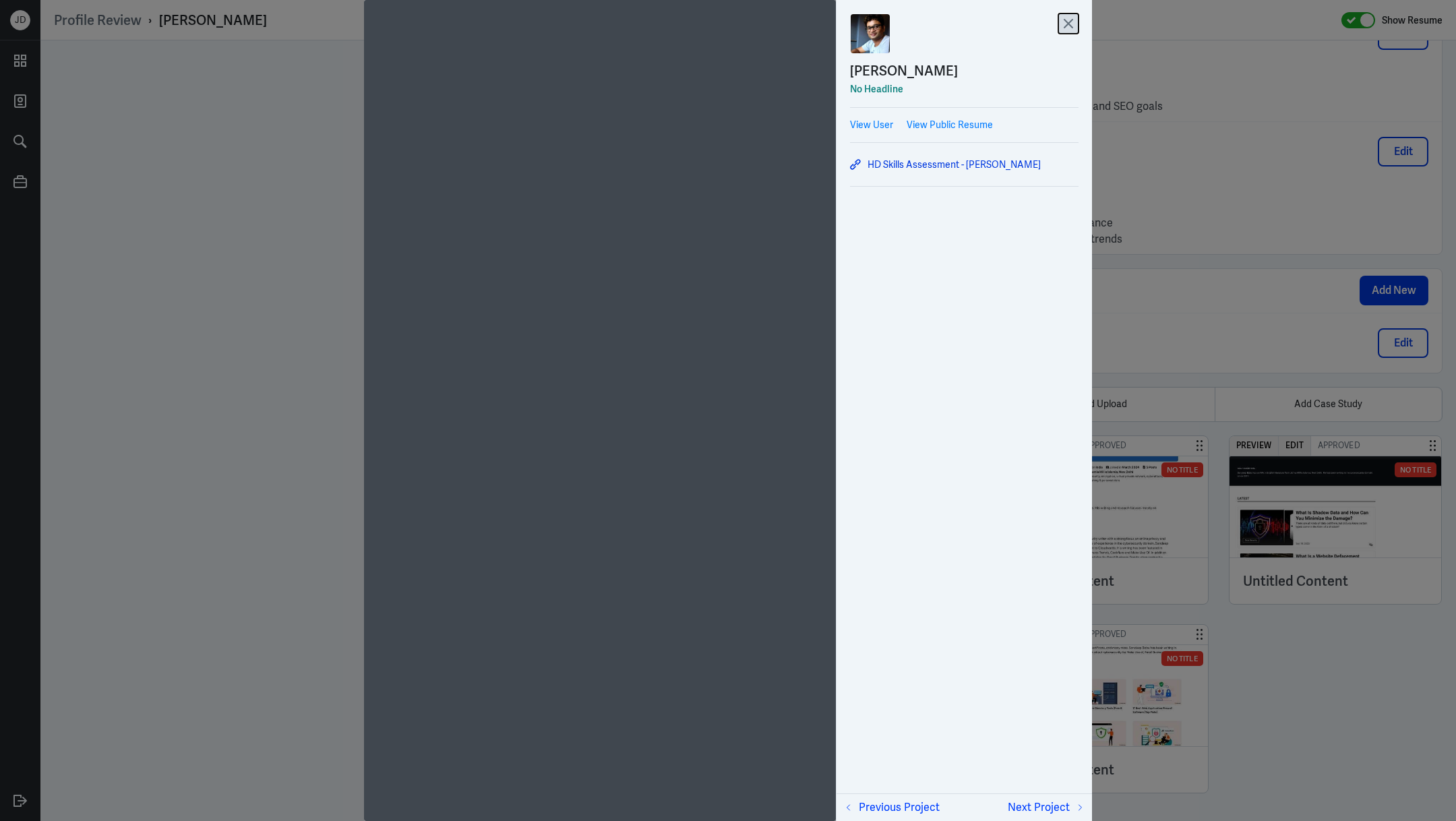
click at [1064, 25] on icon at bounding box center [1068, 24] width 20 height 20
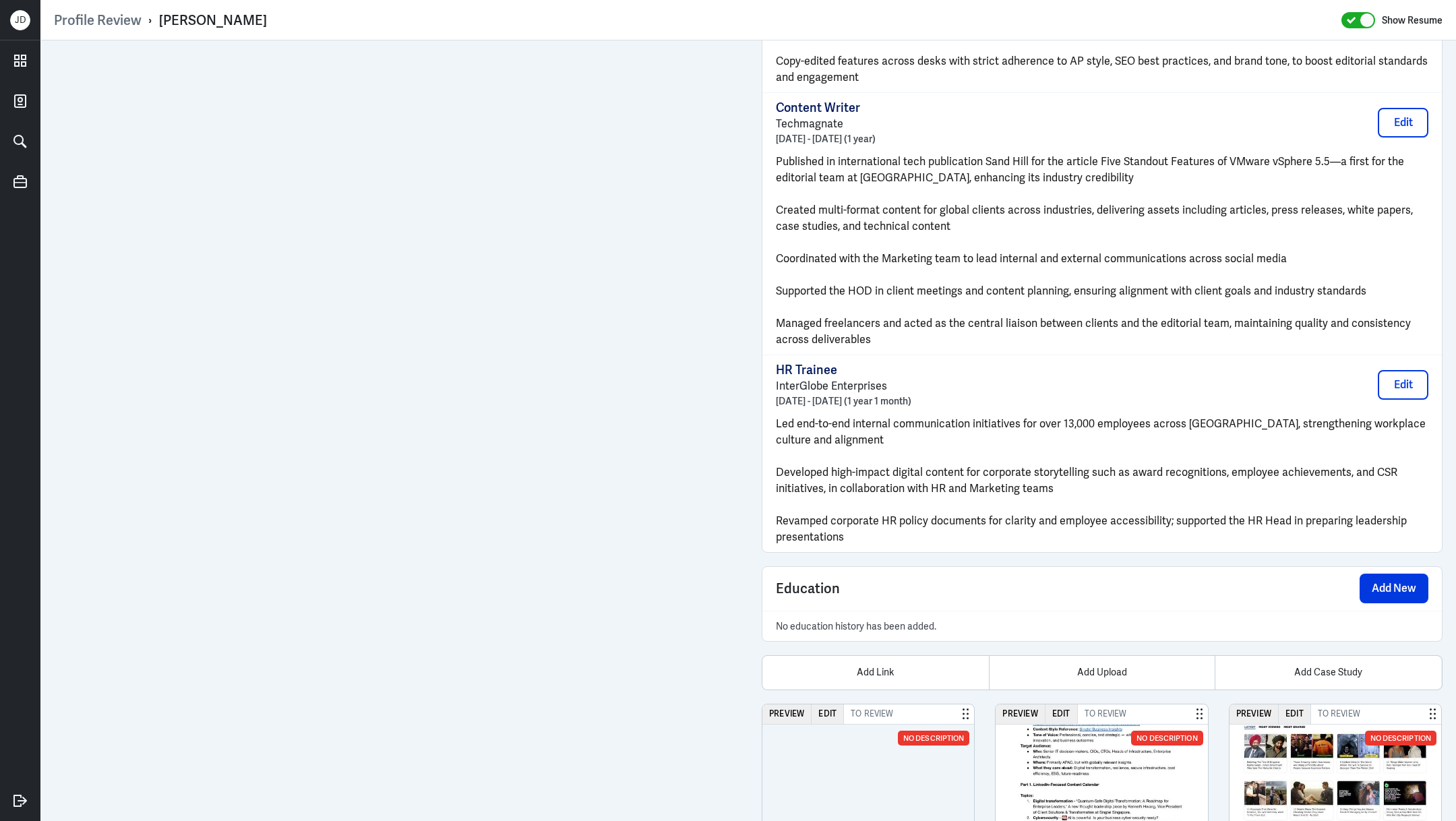
scroll to position [2305, 0]
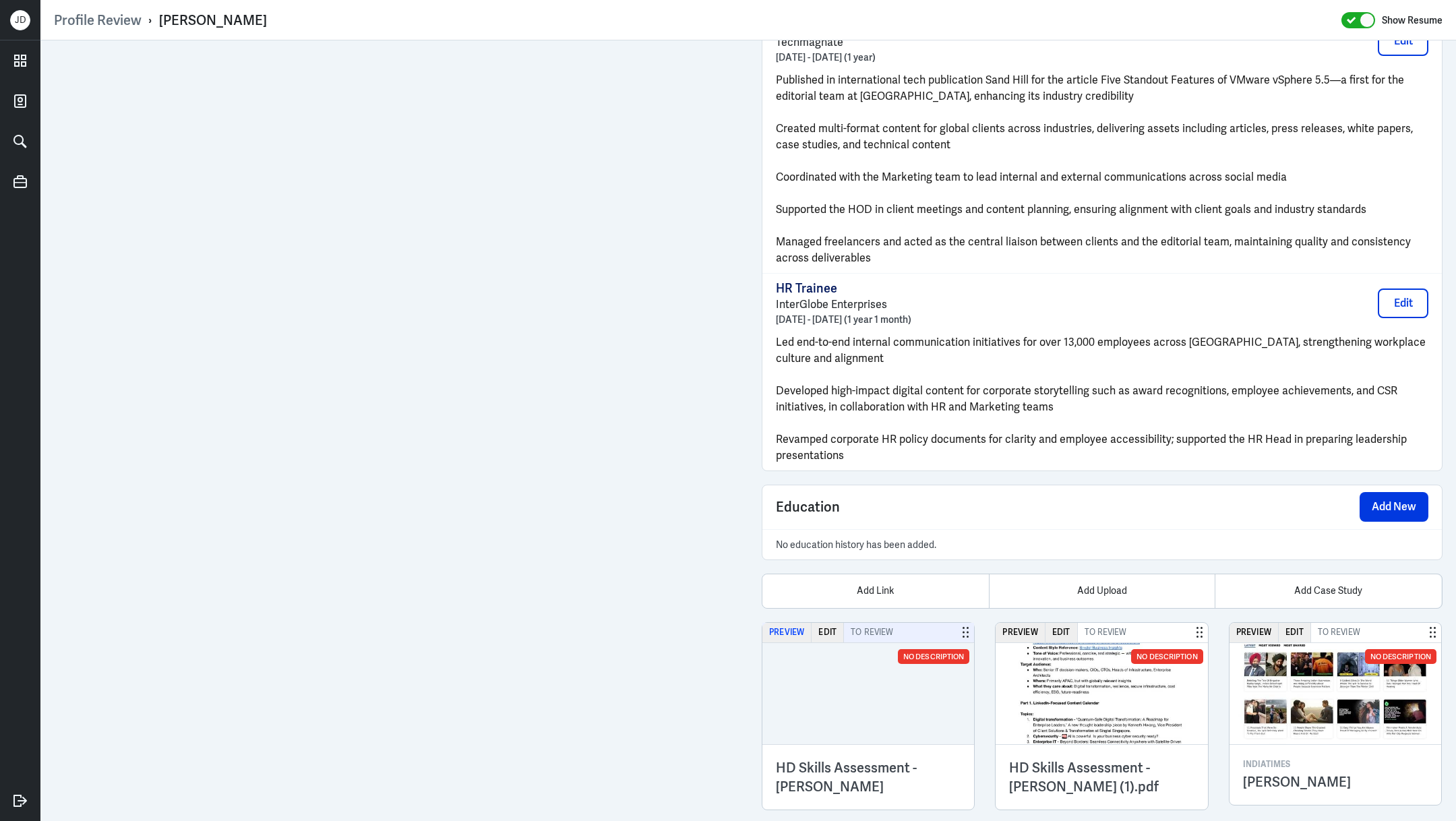
click at [785, 623] on button "Preview" at bounding box center [787, 632] width 49 height 20
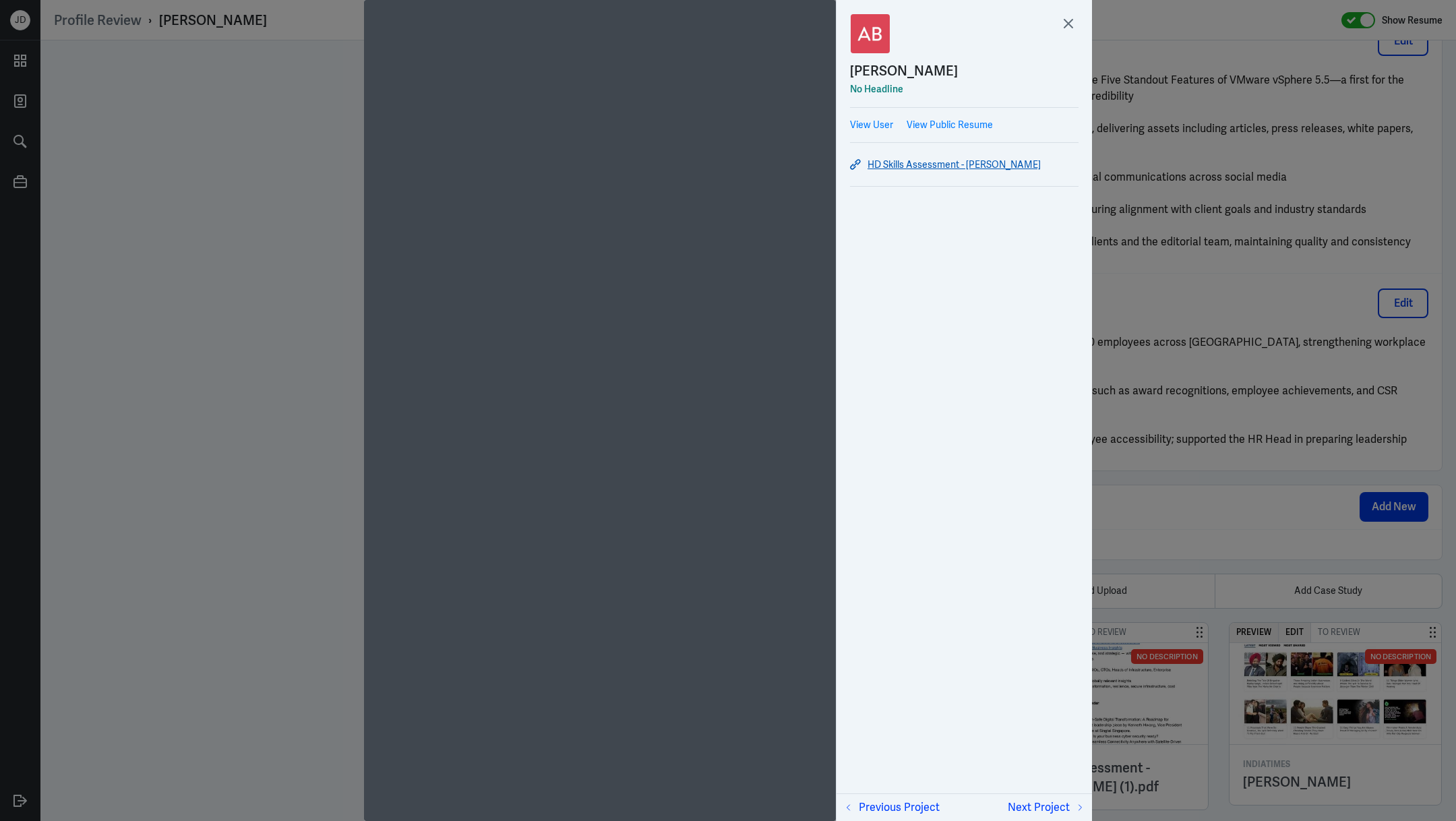
click at [917, 162] on link "HD Skills Assessment - Anjali Bisaria" at bounding box center [964, 164] width 228 height 16
click at [1059, 25] on icon at bounding box center [1068, 24] width 20 height 20
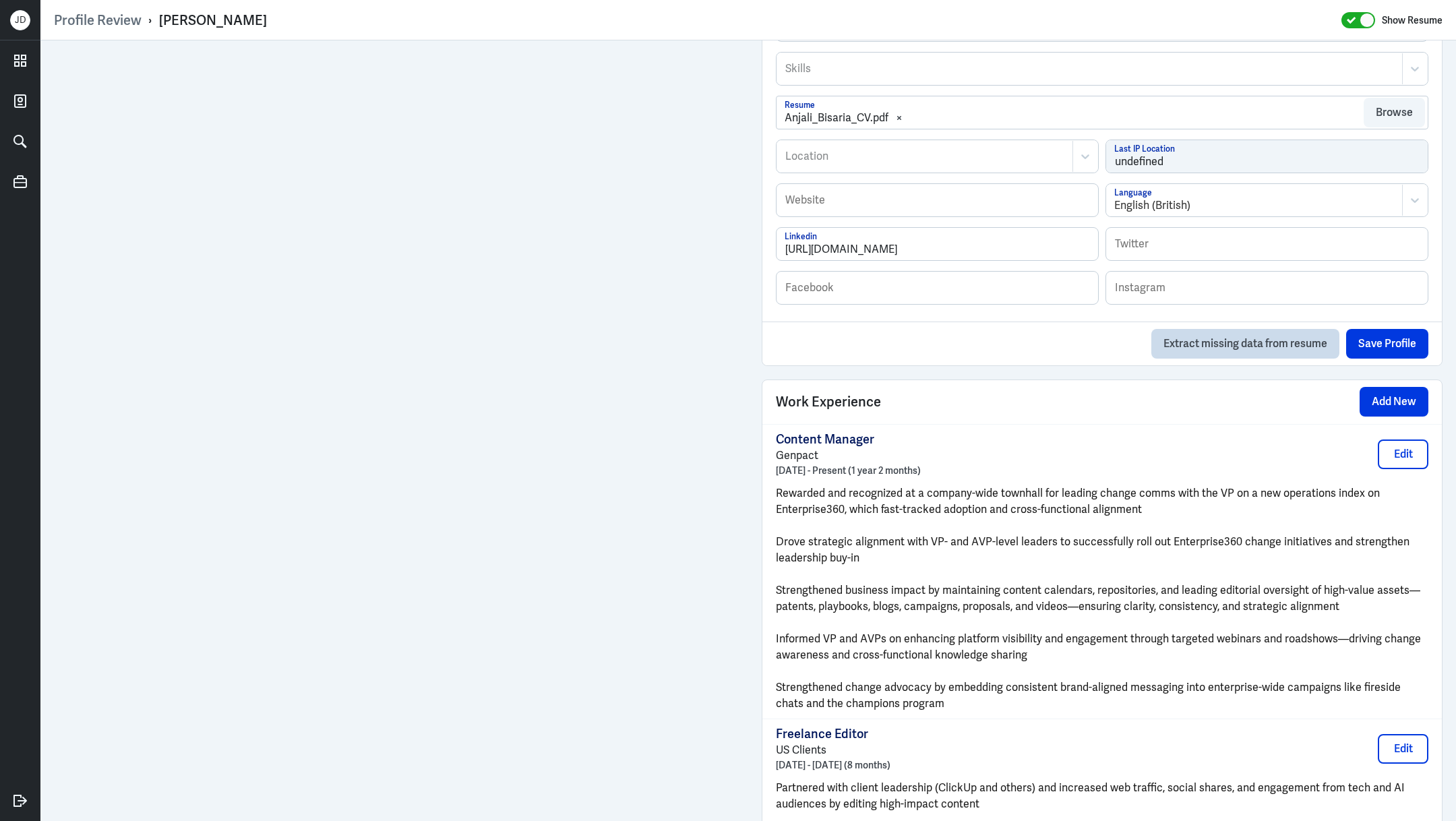
scroll to position [849, 0]
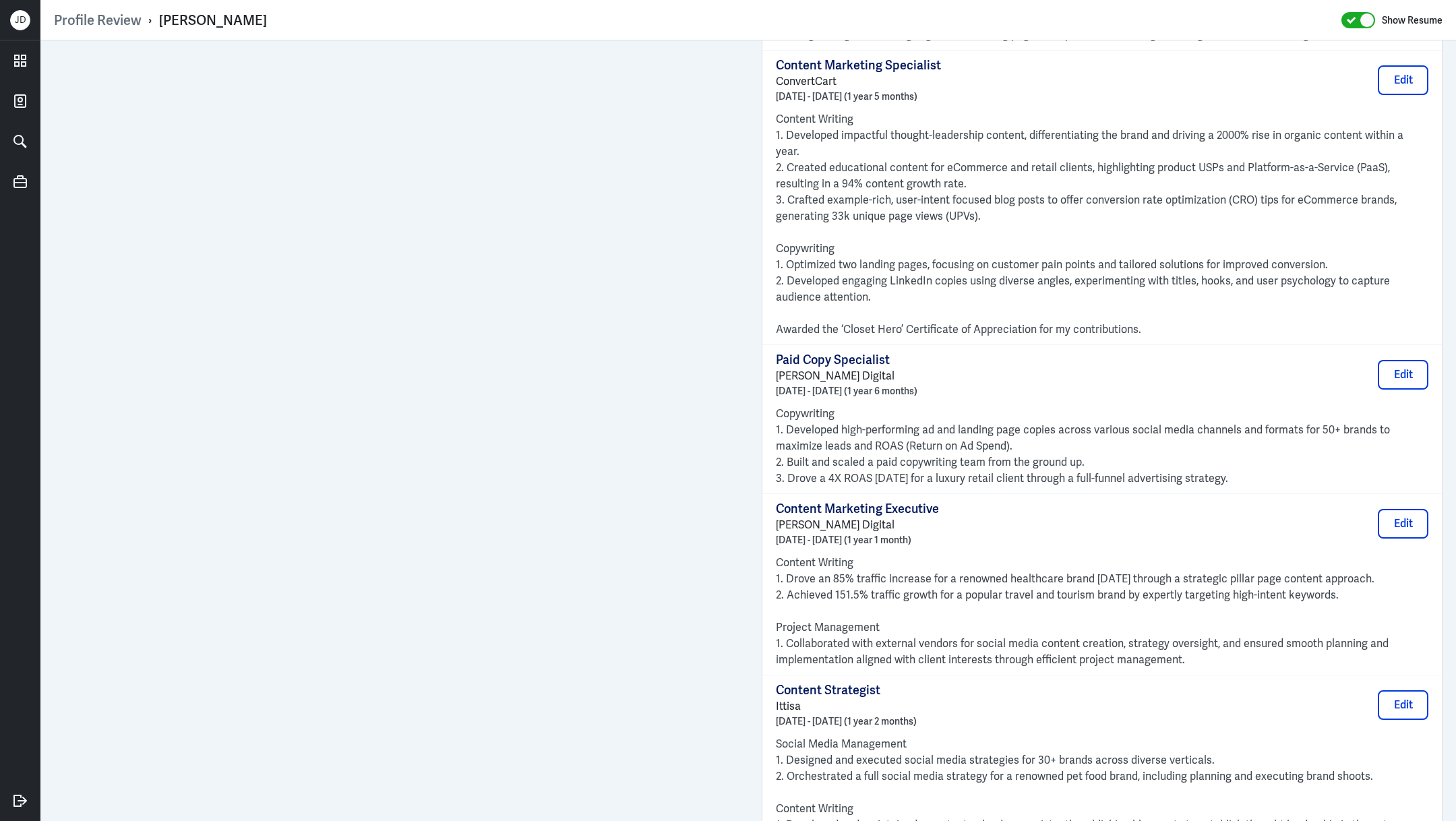
scroll to position [2646, 0]
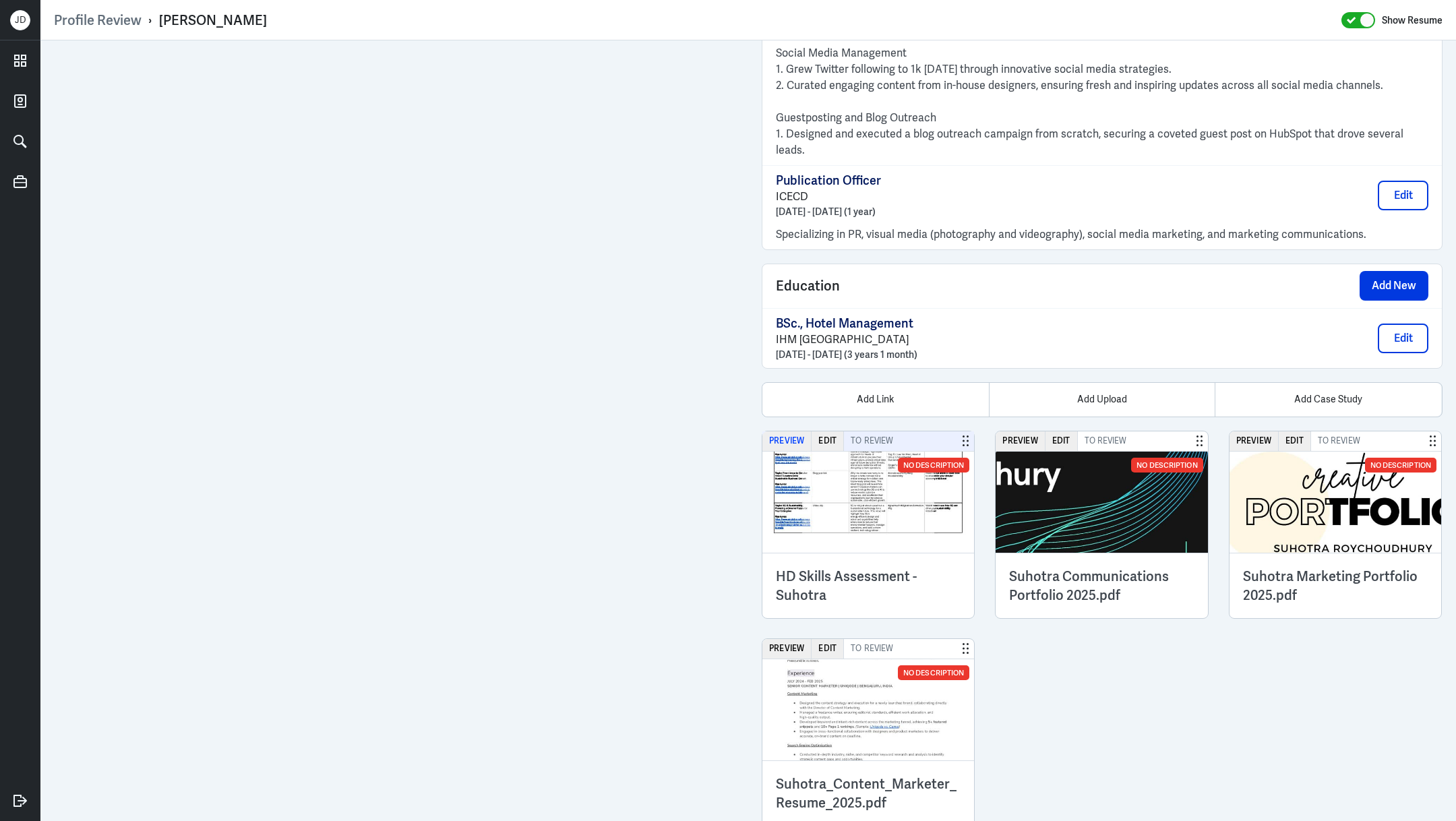
click at [791, 431] on button "Preview" at bounding box center [787, 441] width 49 height 20
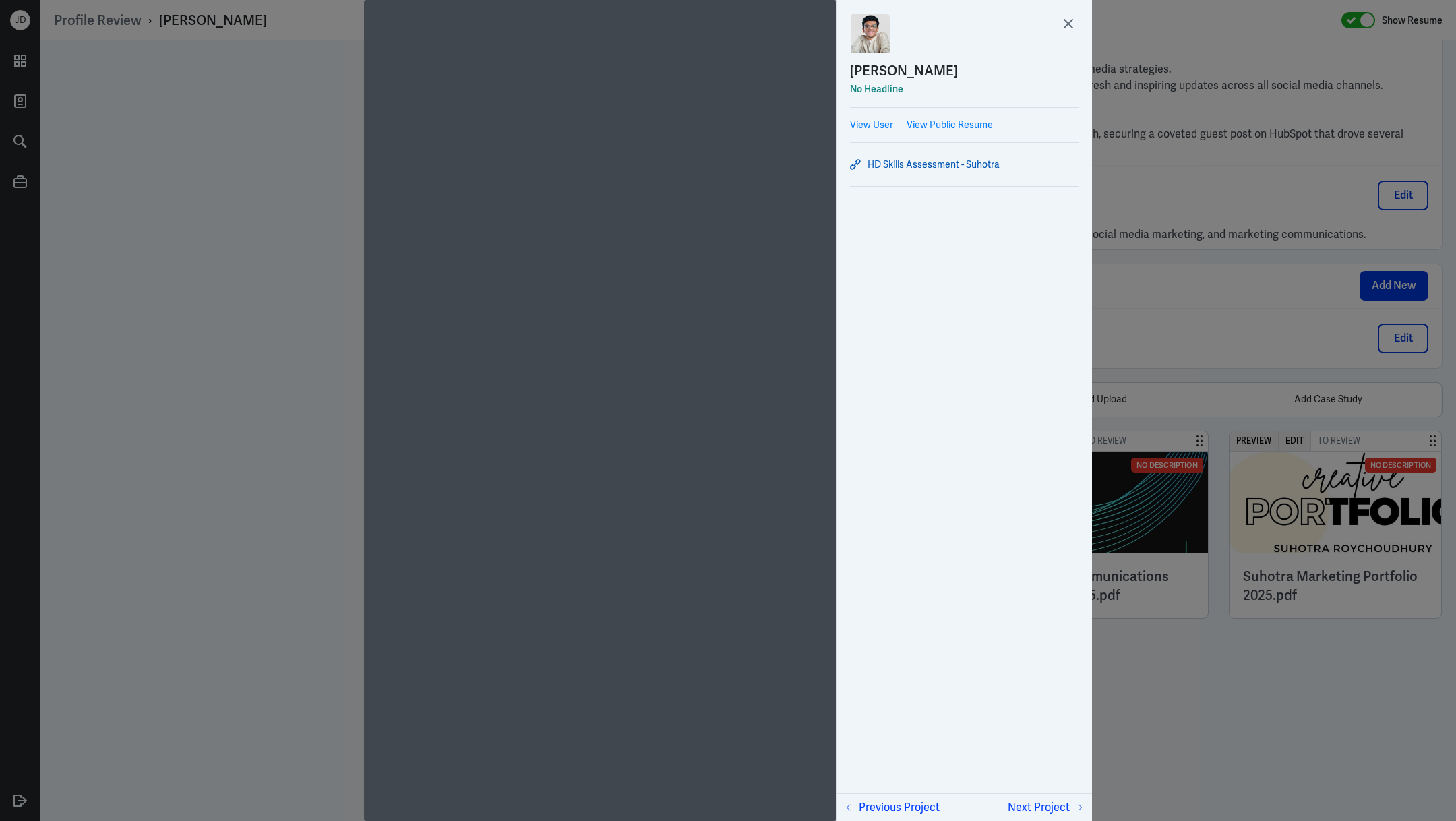
click at [900, 167] on link "HD Skills Assessment - Suhotra" at bounding box center [964, 164] width 228 height 16
